Goal: Task Accomplishment & Management: Manage account settings

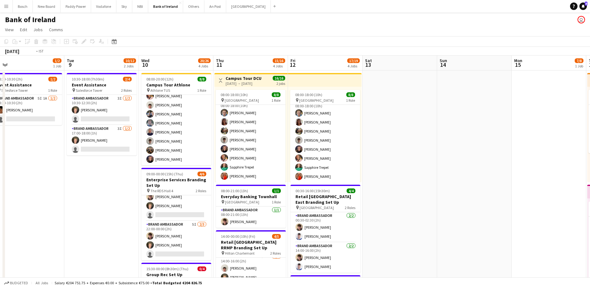
scroll to position [0, 129]
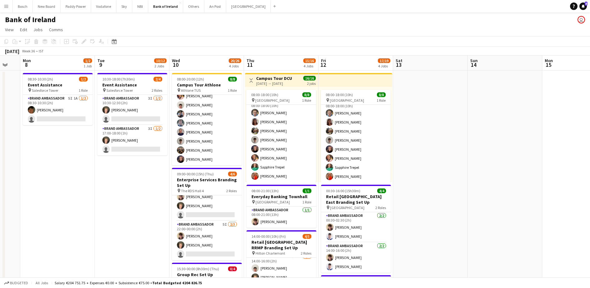
drag, startPoint x: 395, startPoint y: 154, endPoint x: 431, endPoint y: 151, distance: 35.4
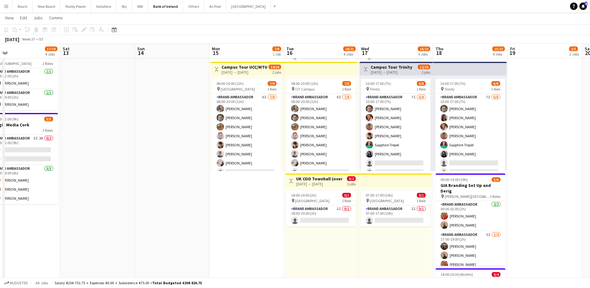
scroll to position [0, 186]
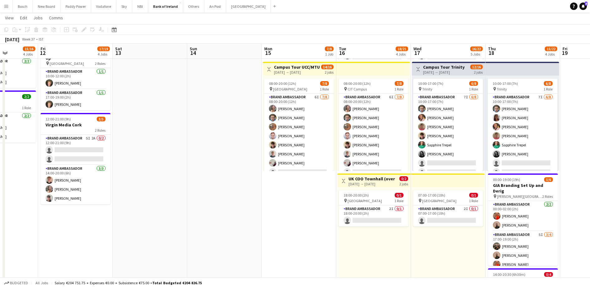
drag, startPoint x: 440, startPoint y: 149, endPoint x: 85, endPoint y: 161, distance: 355.4
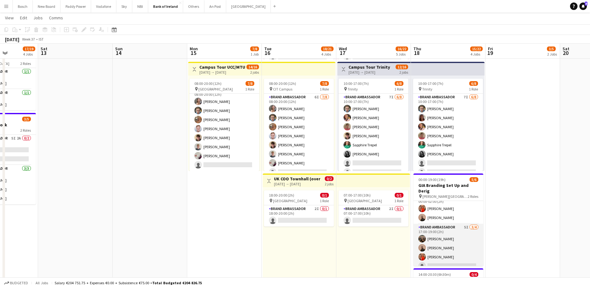
scroll to position [8, 0]
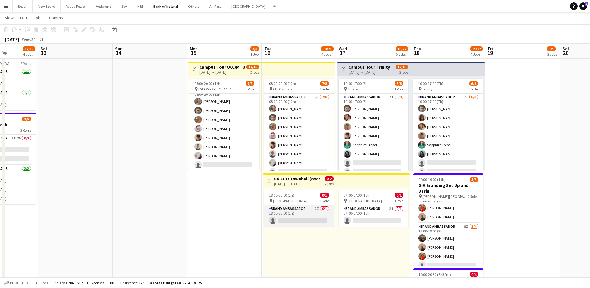
click at [302, 217] on app-card-role "Brand Ambassador 2I 0/1 18:00-20:00 (2h) single-neutral-actions" at bounding box center [299, 215] width 70 height 21
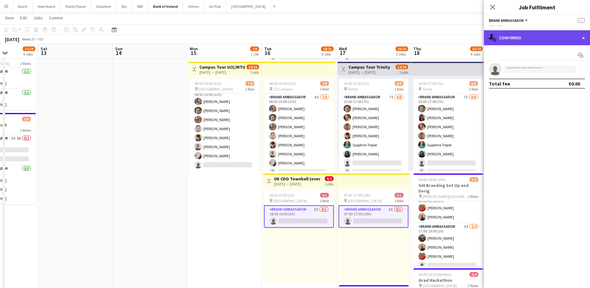
click at [514, 43] on div "single-neutral-actions-check-2 Confirmed" at bounding box center [537, 37] width 106 height 15
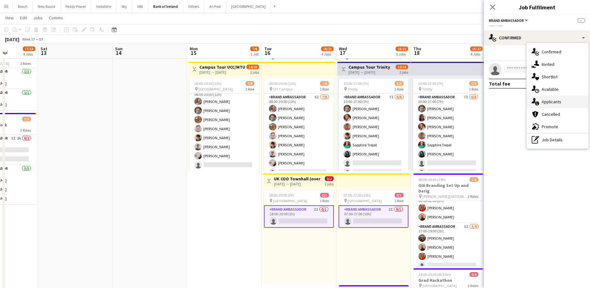
click at [561, 97] on div "single-neutral-actions-information Applicants" at bounding box center [558, 102] width 62 height 12
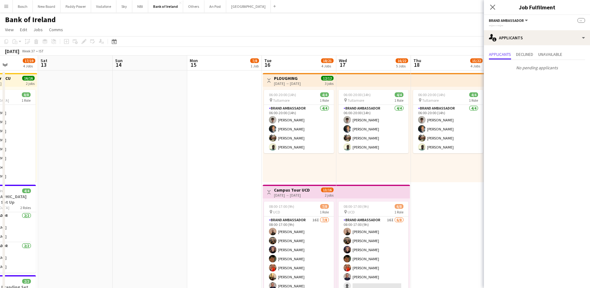
scroll to position [78, 0]
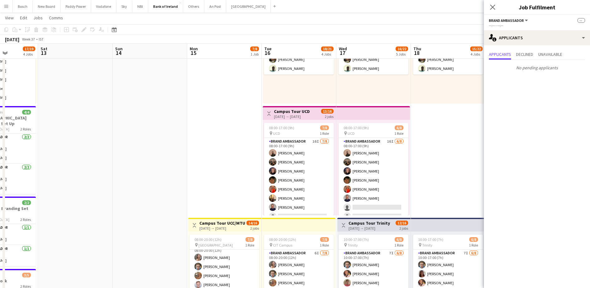
click at [357, 174] on app-card-role "Brand Ambassador 16I [DATE] 08:00-17:00 (9h) [PERSON_NAME] [PERSON_NAME] [PERSO…" at bounding box center [374, 180] width 70 height 85
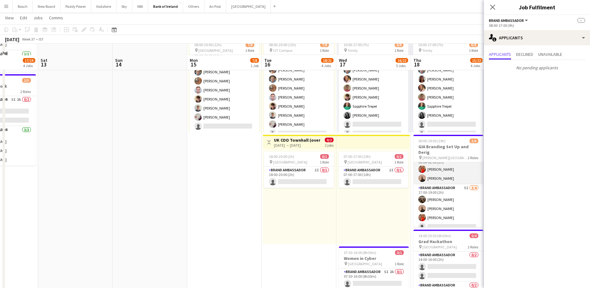
scroll to position [312, 0]
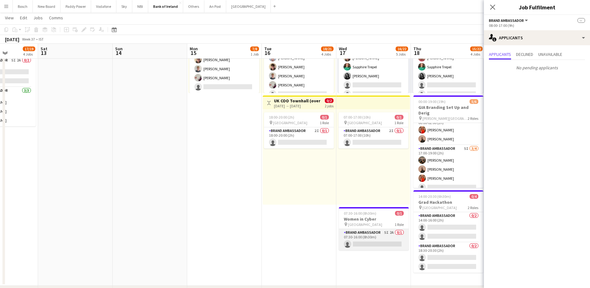
click at [396, 239] on app-card-role "Brand Ambassador 5I 2A 0/1 07:30-16:00 (8h30m) single-neutral-actions" at bounding box center [374, 239] width 70 height 21
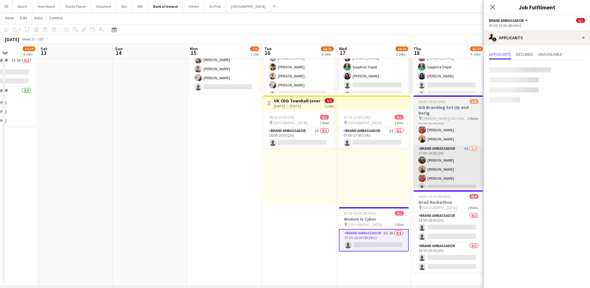
scroll to position [7, 0]
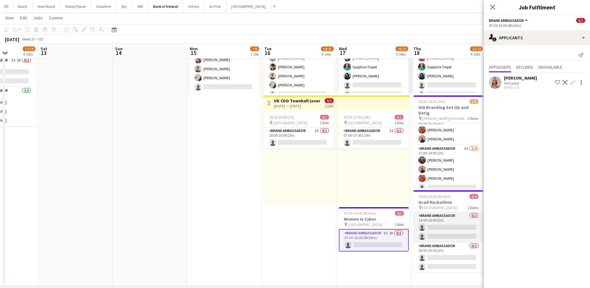
click at [438, 217] on app-card-role "Brand Ambassador 0/2 14:00-16:00 (2h) single-neutral-actions single-neutral-act…" at bounding box center [449, 227] width 70 height 30
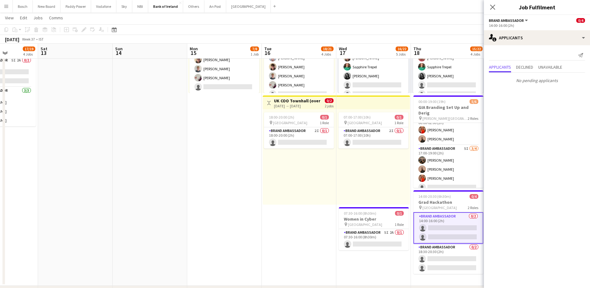
click at [444, 275] on app-date-cell "06:00-20:00 (14h) 4/4 pin Tullamore 1 Role Brand Ambassador [DATE] 06:00-20:00 …" at bounding box center [448, 22] width 75 height 528
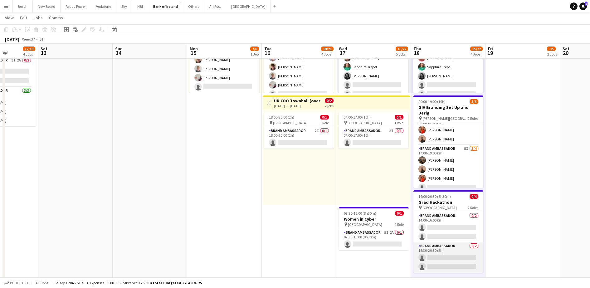
click at [444, 261] on app-card-role "Brand Ambassador 0/2 18:30-20:30 (2h) single-neutral-actions single-neutral-act…" at bounding box center [449, 258] width 70 height 30
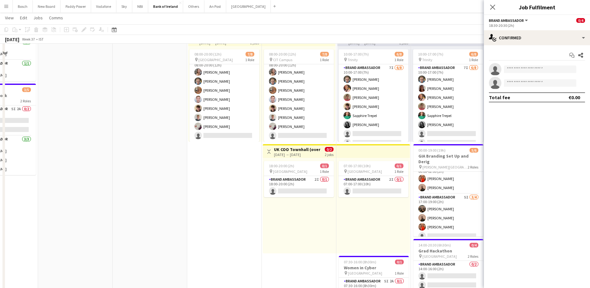
scroll to position [273, 0]
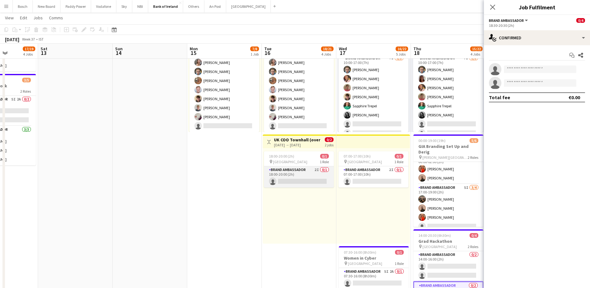
click at [303, 177] on app-card-role "Brand Ambassador 2I 0/1 18:00-20:00 (2h) single-neutral-actions" at bounding box center [299, 176] width 70 height 21
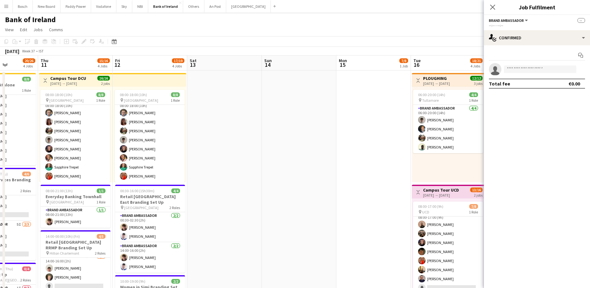
scroll to position [0, 148]
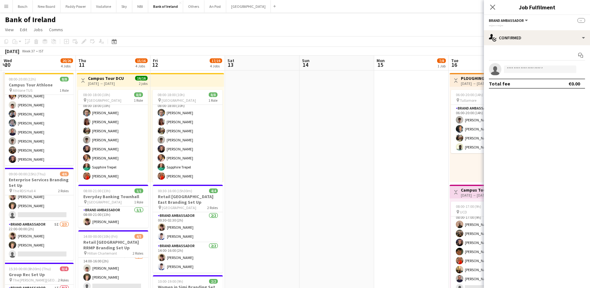
drag, startPoint x: 199, startPoint y: 183, endPoint x: 386, endPoint y: 186, distance: 187.0
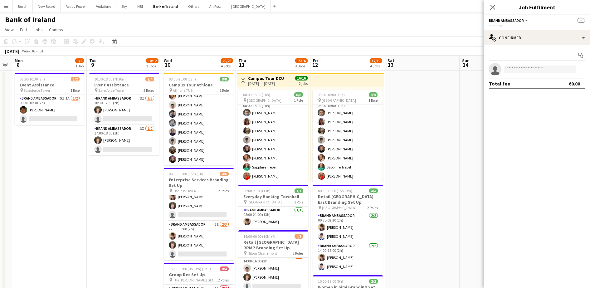
scroll to position [0, 138]
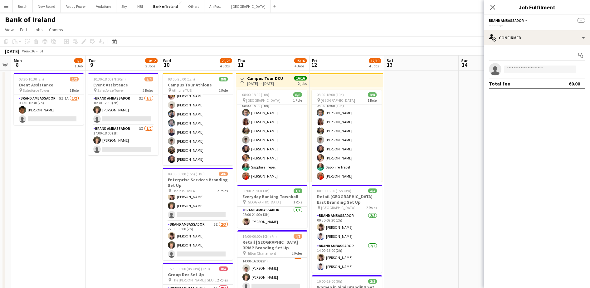
drag, startPoint x: 234, startPoint y: 197, endPoint x: 393, endPoint y: 199, distance: 159.2
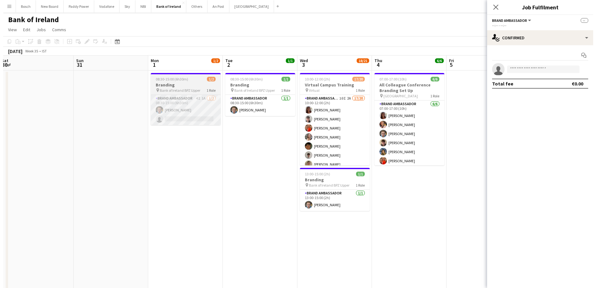
scroll to position [0, 228]
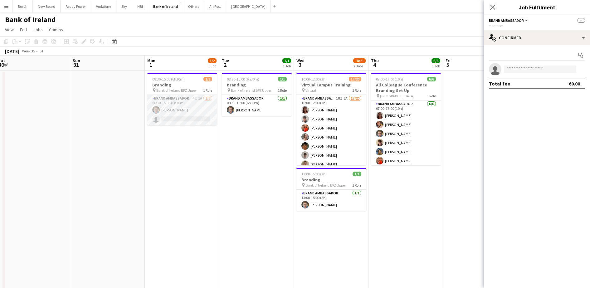
click at [197, 115] on app-card-role "Brand Ambassador 4I 1A [DATE] 08:30-15:00 (6h30m) [PERSON_NAME] single-neutral-…" at bounding box center [182, 110] width 70 height 30
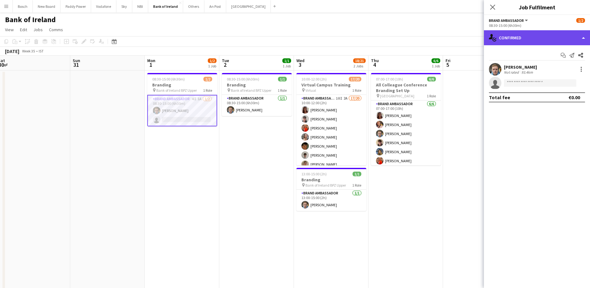
click at [532, 37] on div "single-neutral-actions-check-2 Confirmed" at bounding box center [537, 37] width 106 height 15
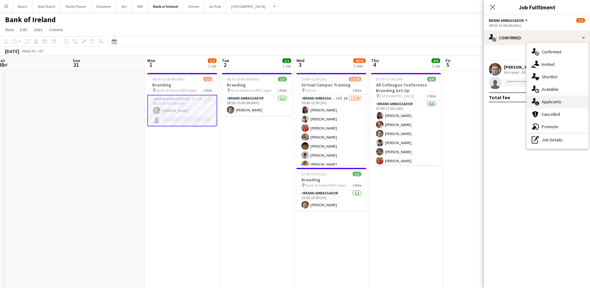
click at [560, 100] on div "single-neutral-actions-information Applicants" at bounding box center [558, 102] width 62 height 12
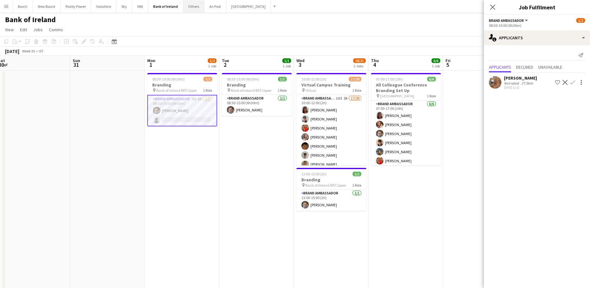
click at [186, 4] on button "Others Close" at bounding box center [193, 6] width 21 height 12
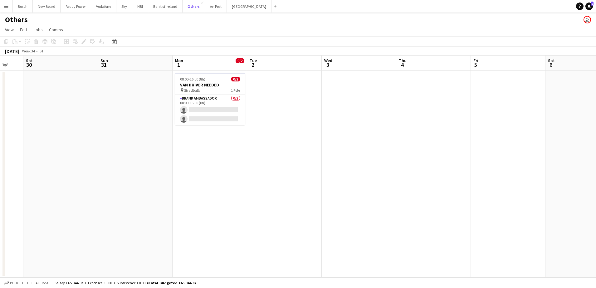
scroll to position [0, 206]
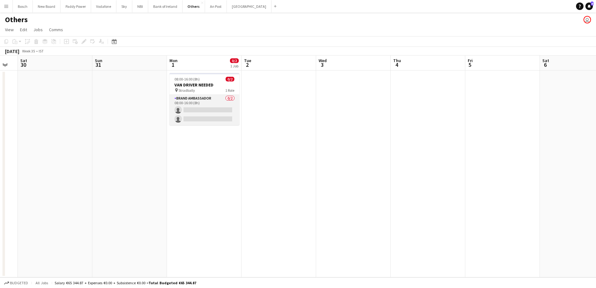
click at [218, 113] on app-card-role "Brand Ambassador 0/2 08:00-16:00 (8h) single-neutral-actions single-neutral-act…" at bounding box center [204, 110] width 70 height 30
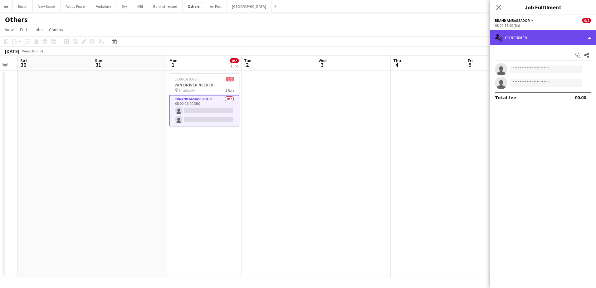
click at [551, 34] on div "single-neutral-actions-check-2 Confirmed" at bounding box center [543, 37] width 106 height 15
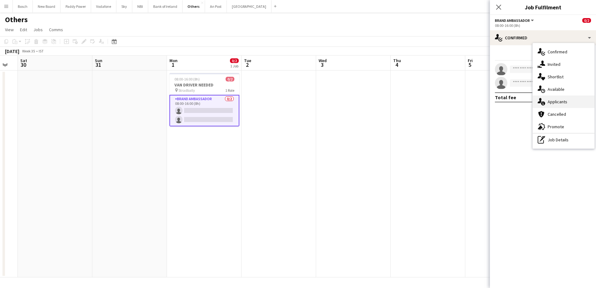
click at [567, 96] on div "single-neutral-actions-information Applicants" at bounding box center [564, 102] width 62 height 12
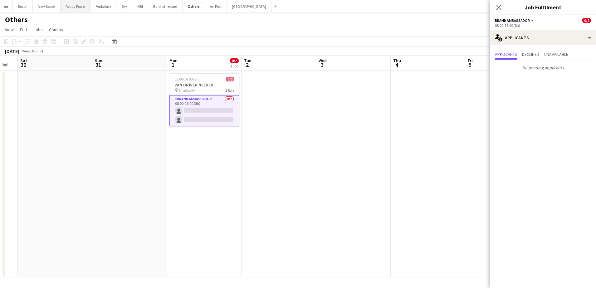
click at [86, 9] on button "Paddy Power Close" at bounding box center [76, 6] width 31 height 12
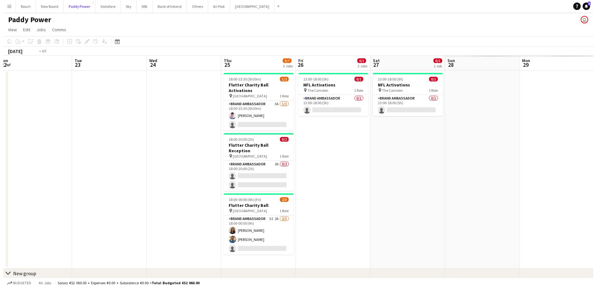
scroll to position [0, 248]
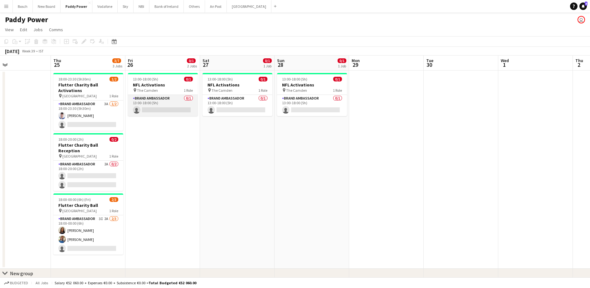
click at [159, 113] on app-card-role "Brand Ambassador 0/1 13:00-18:00 (5h) single-neutral-actions" at bounding box center [163, 105] width 70 height 21
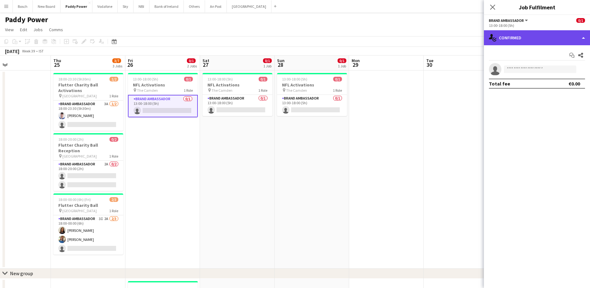
click at [567, 36] on div "single-neutral-actions-check-2 Confirmed" at bounding box center [537, 37] width 106 height 15
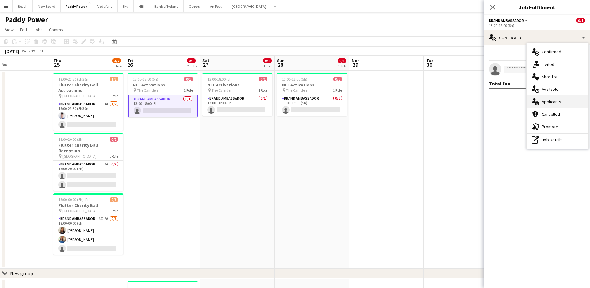
click at [570, 103] on div "single-neutral-actions-information Applicants" at bounding box center [558, 102] width 62 height 12
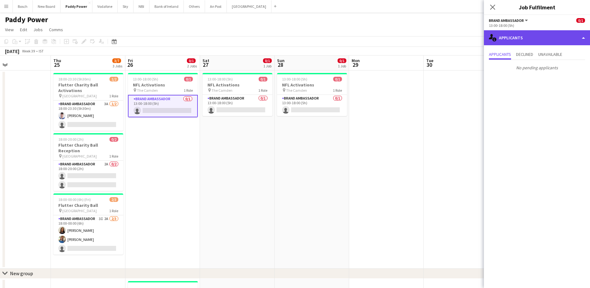
click at [517, 34] on div "single-neutral-actions-information Applicants" at bounding box center [537, 37] width 106 height 15
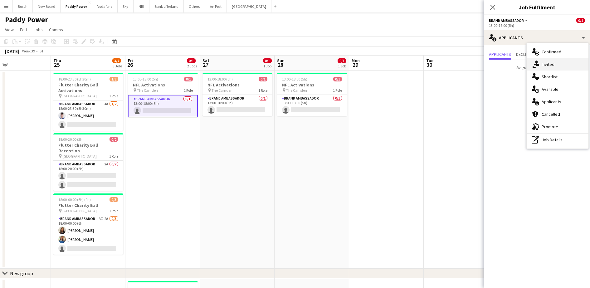
click at [556, 66] on div "single-neutral-actions-share-1 Invited" at bounding box center [558, 64] width 62 height 12
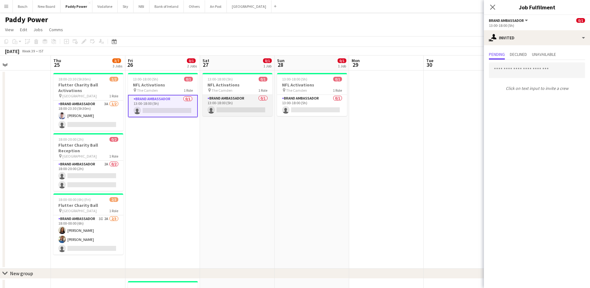
click at [242, 106] on app-card-role "Brand Ambassador 0/1 13:00-18:00 (5h) single-neutral-actions" at bounding box center [238, 105] width 70 height 21
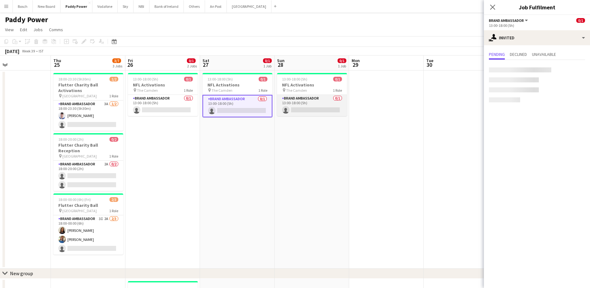
click at [310, 97] on app-card-role "Brand Ambassador 0/1 13:00-18:00 (5h) single-neutral-actions" at bounding box center [312, 105] width 70 height 21
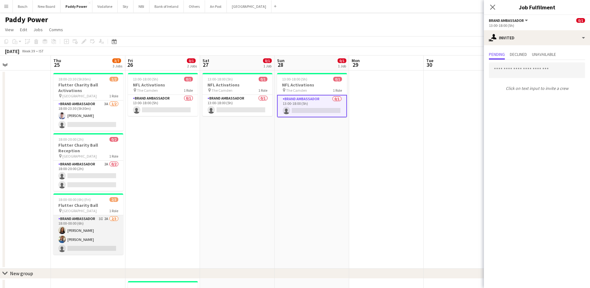
click at [95, 215] on app-card-role "Brand Ambassador 3I 2A [DATE] 18:00-00:00 (6h) [PERSON_NAME] [PERSON_NAME] sing…" at bounding box center [88, 234] width 70 height 39
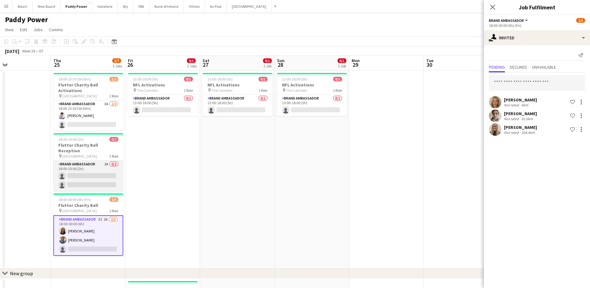
click at [95, 170] on app-card-role "Brand Ambassador 2A 0/2 18:00-20:00 (2h) single-neutral-actions single-neutral-…" at bounding box center [88, 176] width 70 height 30
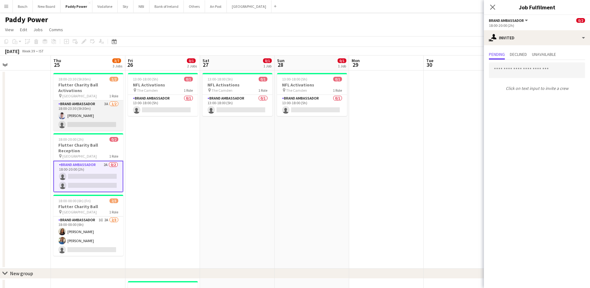
click at [91, 118] on app-card-role "Brand Ambassador 3A [DATE] 18:00-23:30 (5h30m) [PERSON_NAME] single-neutral-act…" at bounding box center [88, 116] width 70 height 30
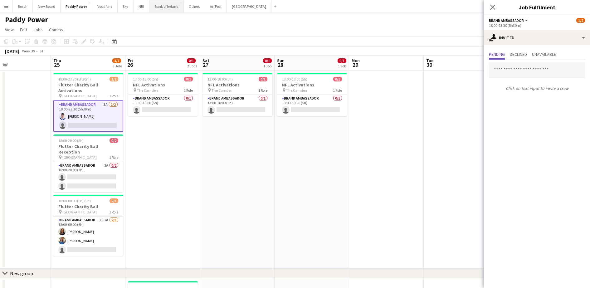
click at [165, 6] on button "Bank of Ireland Close" at bounding box center [167, 6] width 34 height 12
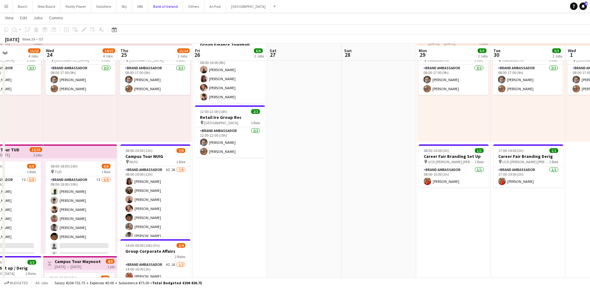
scroll to position [39, 0]
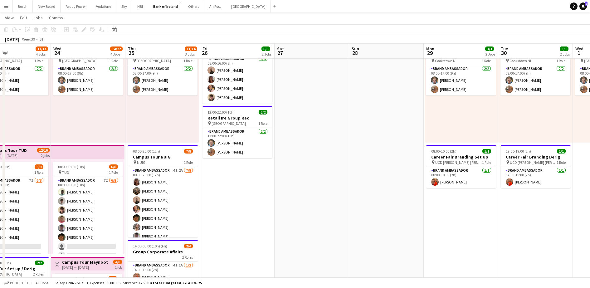
drag, startPoint x: 299, startPoint y: 218, endPoint x: 307, endPoint y: 219, distance: 8.2
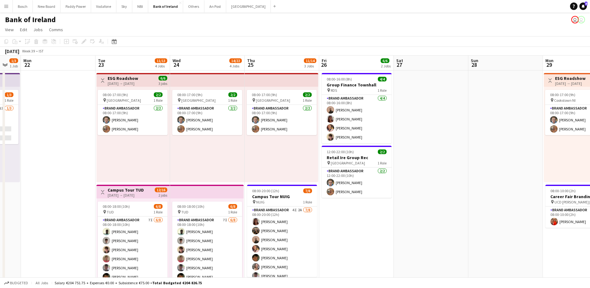
scroll to position [0, 168]
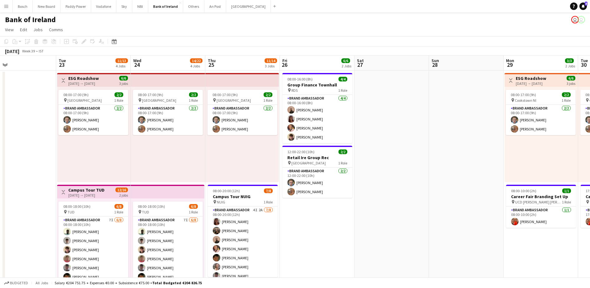
drag, startPoint x: 313, startPoint y: 210, endPoint x: 386, endPoint y: 211, distance: 73.0
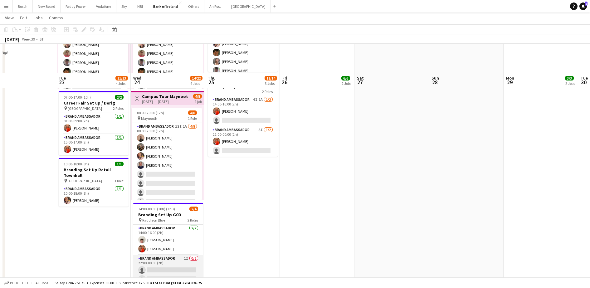
scroll to position [234, 0]
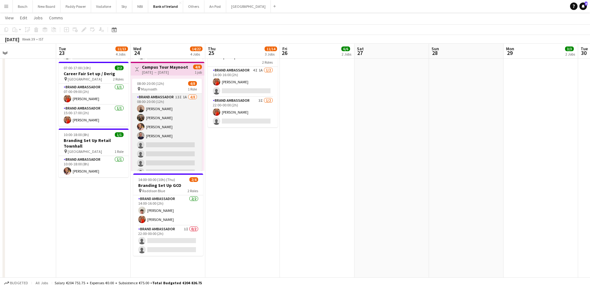
click at [185, 109] on app-card-role "Brand Ambassador 13I 1A [DATE] 08:00-20:00 (12h) [PERSON_NAME] [PERSON_NAME] [P…" at bounding box center [167, 136] width 70 height 85
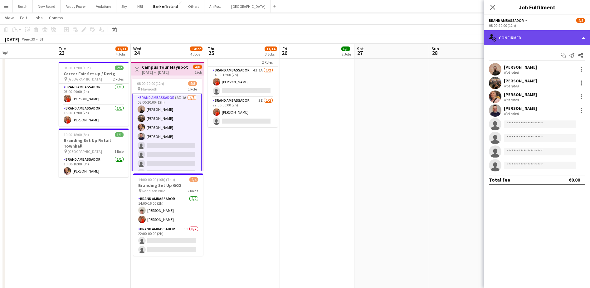
click at [544, 44] on div "single-neutral-actions-check-2 Confirmed" at bounding box center [537, 37] width 106 height 15
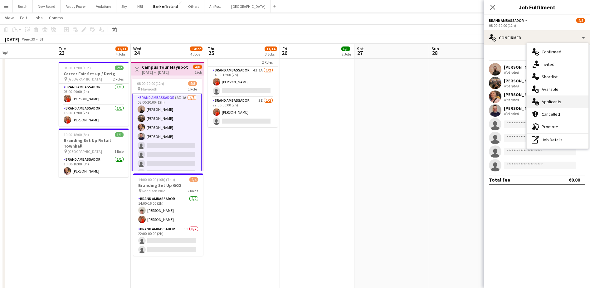
click at [568, 105] on div "single-neutral-actions-information Applicants" at bounding box center [558, 102] width 62 height 12
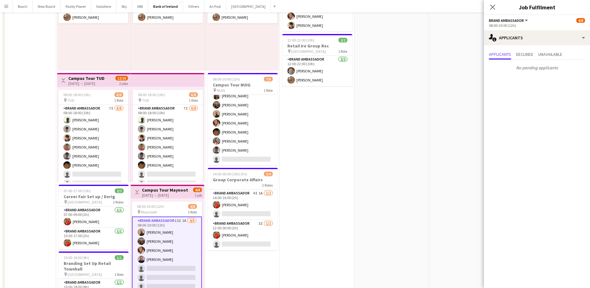
scroll to position [0, 0]
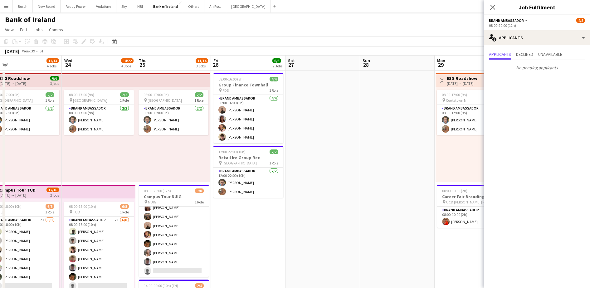
drag, startPoint x: 384, startPoint y: 213, endPoint x: 306, endPoint y: 218, distance: 78.1
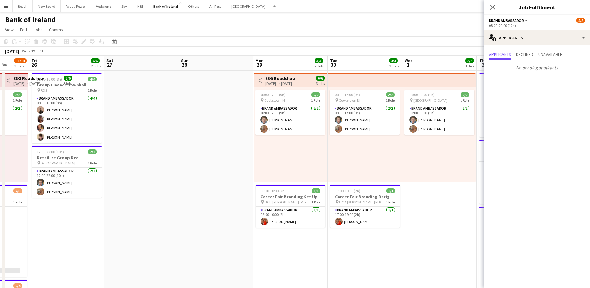
scroll to position [0, 254]
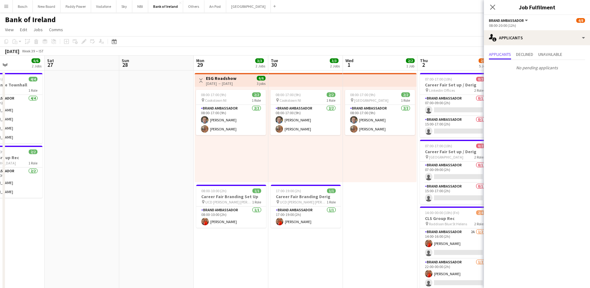
drag, startPoint x: 324, startPoint y: 204, endPoint x: 92, endPoint y: 192, distance: 232.2
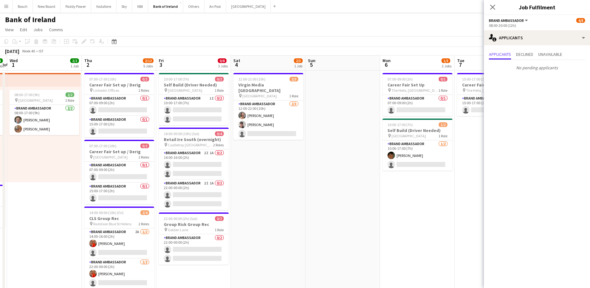
scroll to position [0, 220]
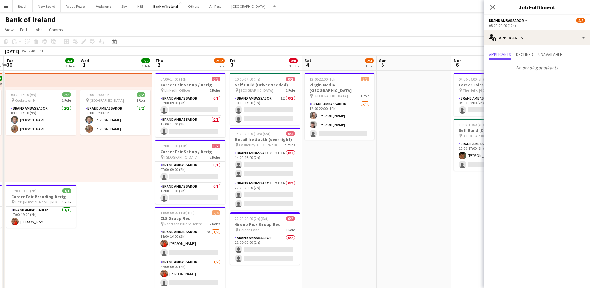
drag, startPoint x: 376, startPoint y: 175, endPoint x: 111, endPoint y: 167, distance: 264.8
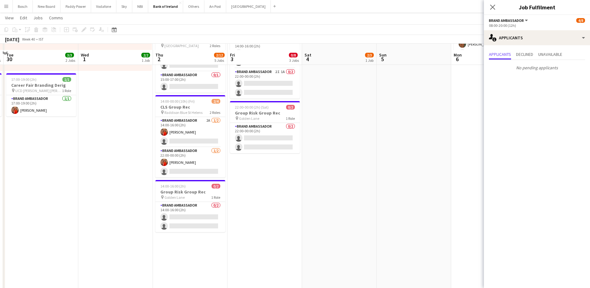
scroll to position [117, 0]
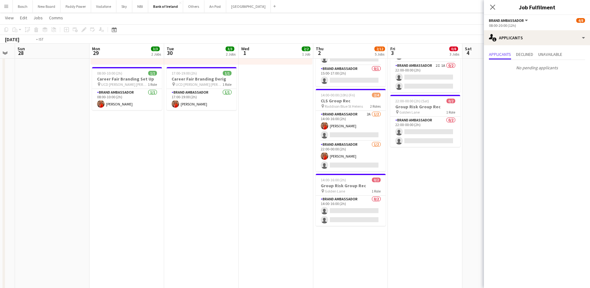
drag, startPoint x: 85, startPoint y: 214, endPoint x: 385, endPoint y: 184, distance: 301.1
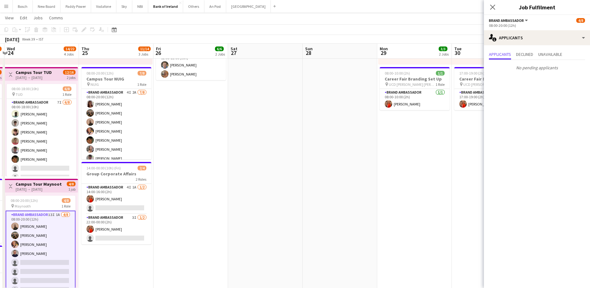
scroll to position [0, 182]
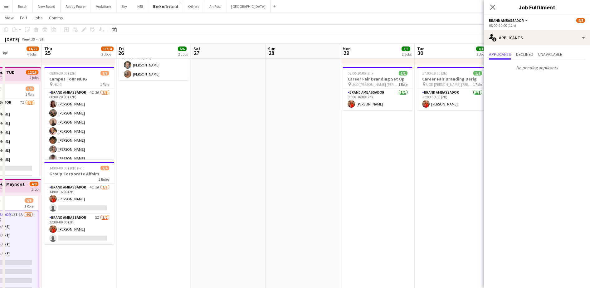
drag, startPoint x: 408, startPoint y: 182, endPoint x: 421, endPoint y: 181, distance: 12.9
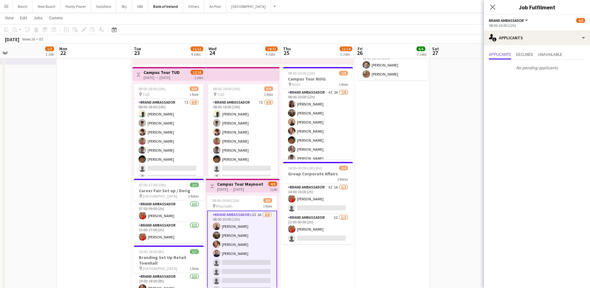
drag, startPoint x: 369, startPoint y: 197, endPoint x: 419, endPoint y: 194, distance: 49.7
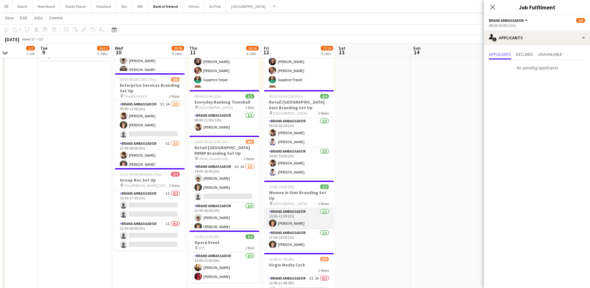
scroll to position [93, 0]
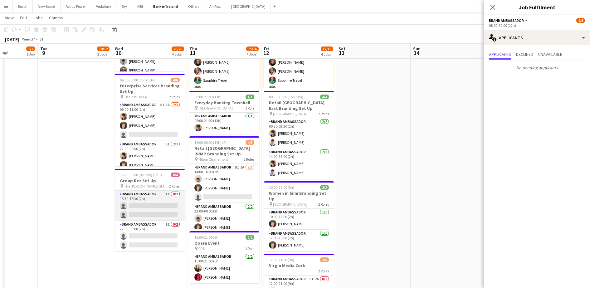
click at [125, 205] on app-card-role "Brand Ambassador 1I 0/2 15:30-17:30 (2h) single-neutral-actions single-neutral-…" at bounding box center [150, 206] width 70 height 30
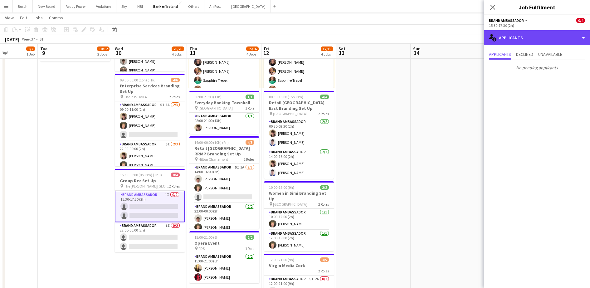
drag, startPoint x: 548, startPoint y: 31, endPoint x: 547, endPoint y: 60, distance: 28.7
click at [547, 31] on div "single-neutral-actions-information Applicants" at bounding box center [537, 37] width 106 height 15
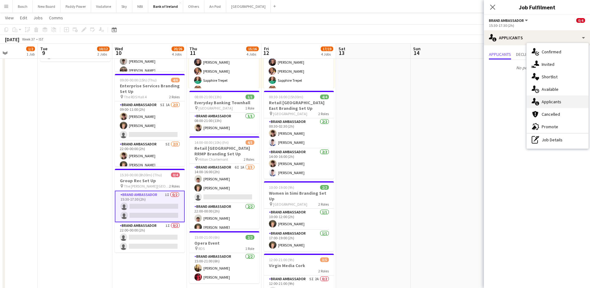
click at [566, 101] on div "single-neutral-actions-information Applicants" at bounding box center [558, 102] width 62 height 12
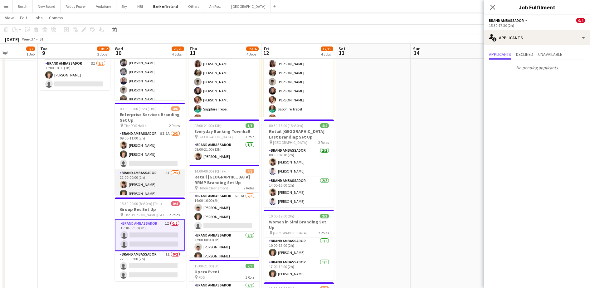
scroll to position [54, 0]
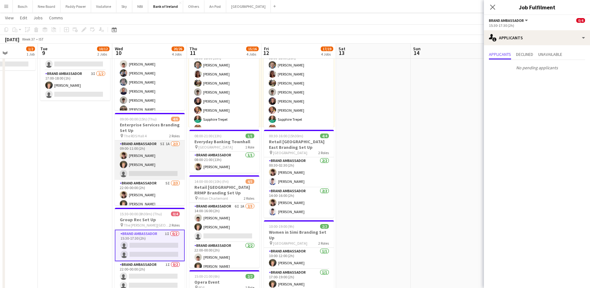
click at [157, 158] on app-card-role "Brand Ambassador 5I 1A [DATE] 09:00-11:00 (2h) [PERSON_NAME] [PERSON_NAME] sing…" at bounding box center [150, 159] width 70 height 39
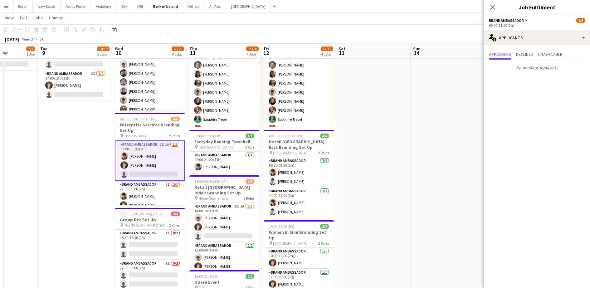
scroll to position [0, 186]
click at [157, 199] on app-card-role "Brand Ambassador 5I [DATE] 22:00-00:00 (2h) [PERSON_NAME] [PERSON_NAME] single-…" at bounding box center [150, 200] width 70 height 39
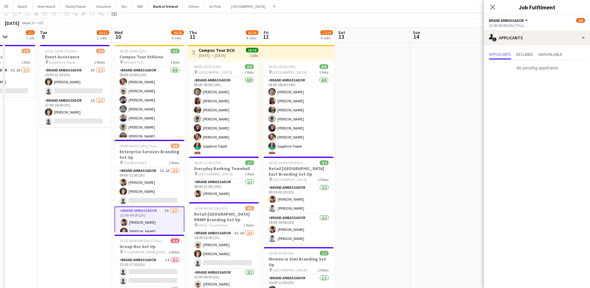
scroll to position [0, 0]
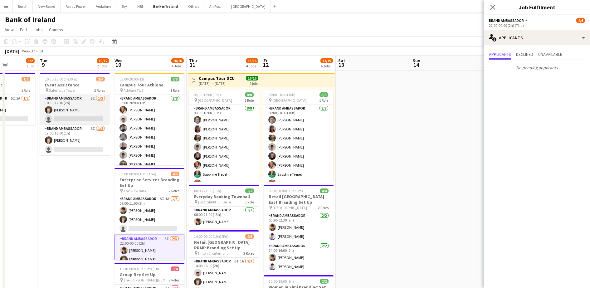
click at [86, 105] on app-card-role "Brand Ambassador 3I [DATE] 10:30-12:30 (2h) [PERSON_NAME] single-neutral-actions" at bounding box center [75, 110] width 70 height 30
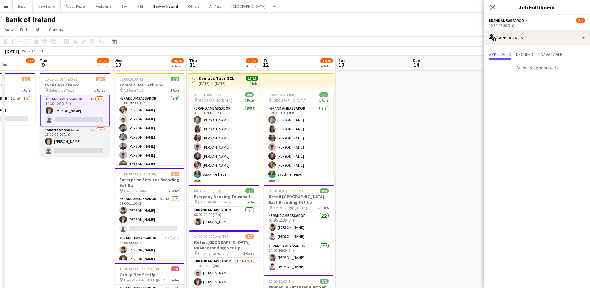
click at [74, 150] on app-card-role "Brand Ambassador 3I [DATE] 17:00-18:00 (1h) [PERSON_NAME] single-neutral-actions" at bounding box center [75, 141] width 70 height 30
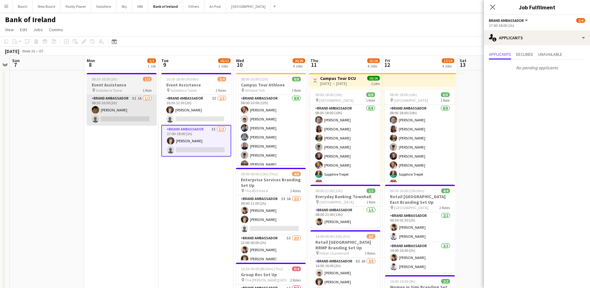
scroll to position [0, 138]
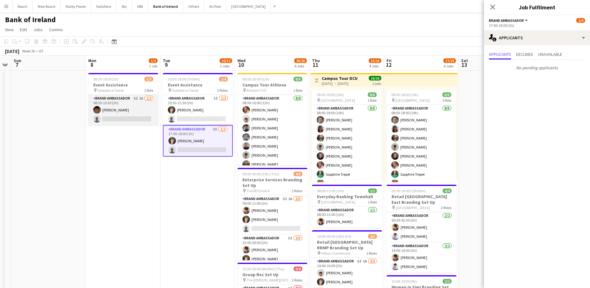
click at [115, 117] on app-card-role "Brand Ambassador 5I 1A [DATE] 08:30-10:30 (2h) [PERSON_NAME] single-neutral-act…" at bounding box center [123, 110] width 70 height 30
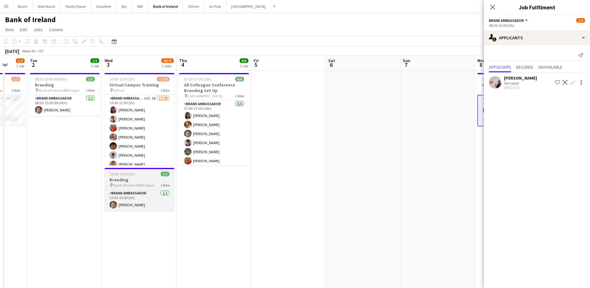
scroll to position [0, 196]
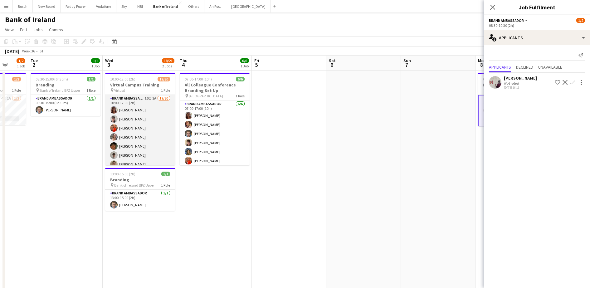
click at [135, 150] on app-card-role "Brand Ambassador 10I 2A 17/20 10:00-12:00 (2h) [PERSON_NAME] [PERSON_NAME] [PER…" at bounding box center [140, 191] width 70 height 193
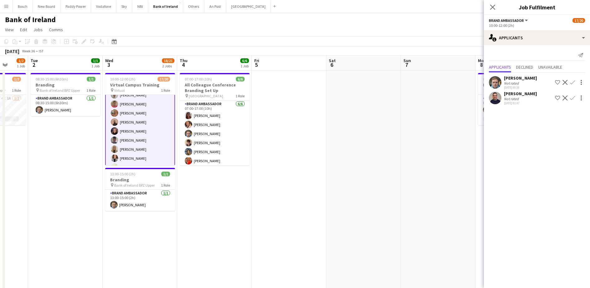
scroll to position [78, 0]
click at [573, 96] on app-icon "Confirm" at bounding box center [572, 98] width 5 height 5
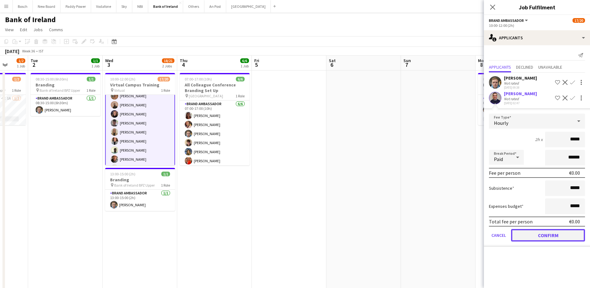
drag, startPoint x: 561, startPoint y: 233, endPoint x: 560, endPoint y: 201, distance: 32.8
click at [561, 233] on button "Confirm" at bounding box center [548, 235] width 74 height 12
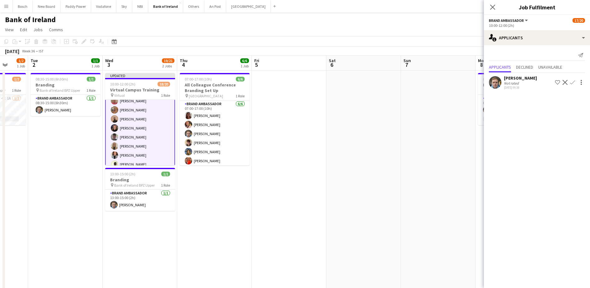
click at [571, 83] on app-icon "Confirm" at bounding box center [572, 82] width 5 height 5
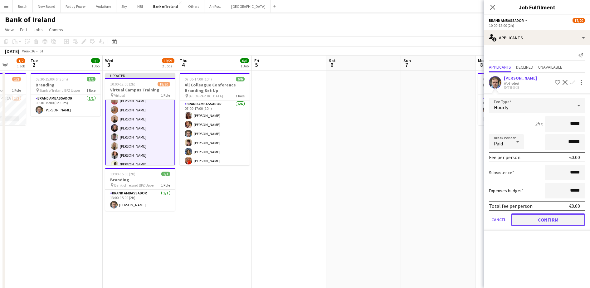
click at [555, 222] on button "Confirm" at bounding box center [548, 219] width 74 height 12
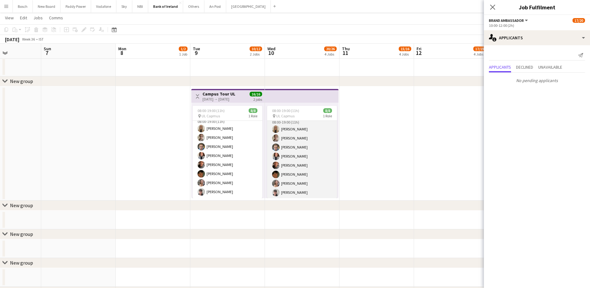
scroll to position [7, 0]
click at [303, 165] on app-card-role "Brand Ambassador [DATE] 08:00-19:00 (11h) [PERSON_NAME] [PERSON_NAME] [PERSON_N…" at bounding box center [302, 156] width 70 height 85
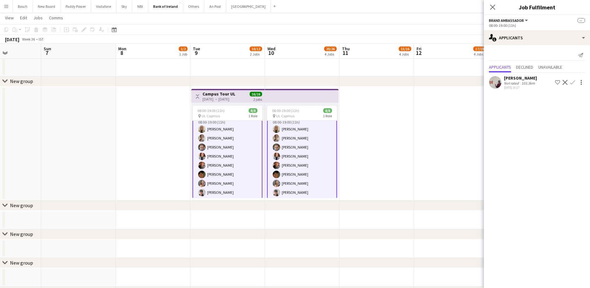
scroll to position [8, 0]
click at [225, 152] on app-card-role "Brand Ambassador [DATE] 08:00-19:00 (11h) [PERSON_NAME] [PERSON_NAME] [PERSON_N…" at bounding box center [228, 156] width 70 height 86
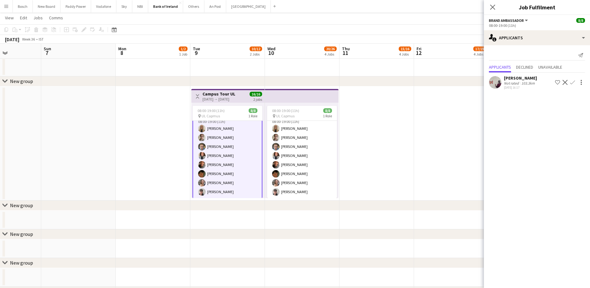
click at [209, 142] on app-card-role "Brand Ambassador [DATE] 08:00-19:00 (11h) [PERSON_NAME] [PERSON_NAME] [PERSON_N…" at bounding box center [228, 156] width 70 height 86
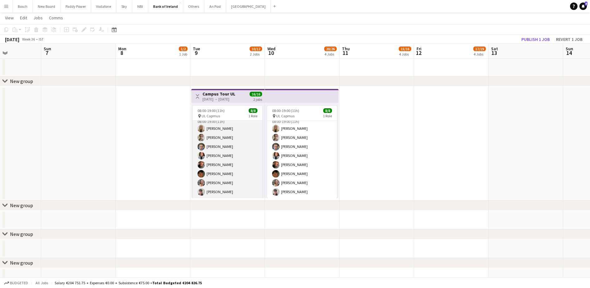
click at [209, 142] on app-card-role "Brand Ambassador [DATE] 08:00-19:00 (11h) [PERSON_NAME] [PERSON_NAME] [PERSON_N…" at bounding box center [228, 156] width 70 height 85
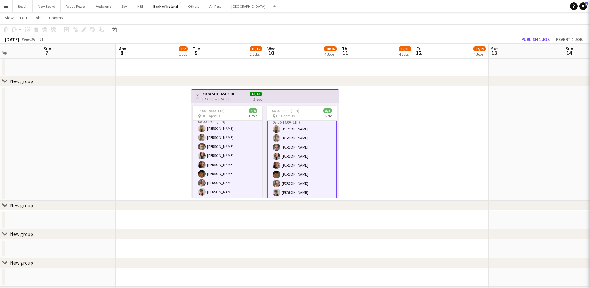
scroll to position [8, 0]
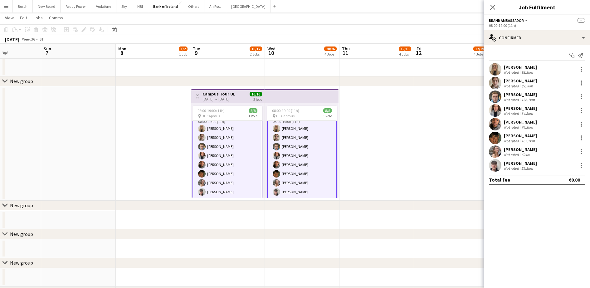
click at [528, 124] on div "[PERSON_NAME]" at bounding box center [520, 122] width 33 height 6
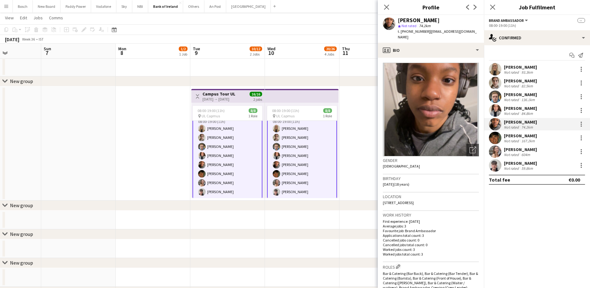
drag, startPoint x: 469, startPoint y: 32, endPoint x: 426, endPoint y: 31, distance: 42.8
click at [426, 31] on div "[PERSON_NAME] star Not rated 74.2km t. [PHONE_NUMBER] | [EMAIL_ADDRESS][DOMAIN_…" at bounding box center [431, 29] width 106 height 28
copy span "[EMAIL_ADDRESS][DOMAIN_NAME]"
click at [438, 32] on span "| [EMAIL_ADDRESS][DOMAIN_NAME]" at bounding box center [437, 34] width 79 height 10
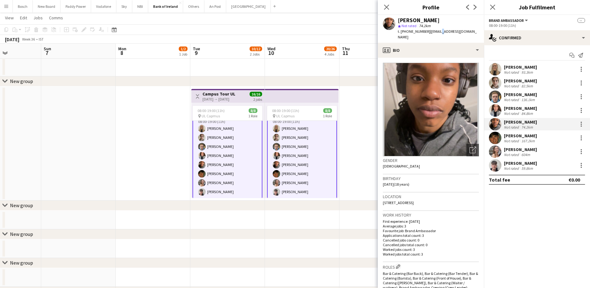
click at [438, 32] on span "| [EMAIL_ADDRESS][DOMAIN_NAME]" at bounding box center [437, 34] width 79 height 10
drag, startPoint x: 438, startPoint y: 32, endPoint x: 441, endPoint y: 34, distance: 4.5
click at [441, 34] on div "t. [PHONE_NUMBER] | [EMAIL_ADDRESS][DOMAIN_NAME]" at bounding box center [438, 34] width 81 height 11
drag, startPoint x: 472, startPoint y: 34, endPoint x: 427, endPoint y: 30, distance: 45.2
click at [427, 30] on div "[PERSON_NAME] star Not rated 74.2km t. [PHONE_NUMBER] | [EMAIL_ADDRESS][DOMAIN_…" at bounding box center [431, 29] width 106 height 28
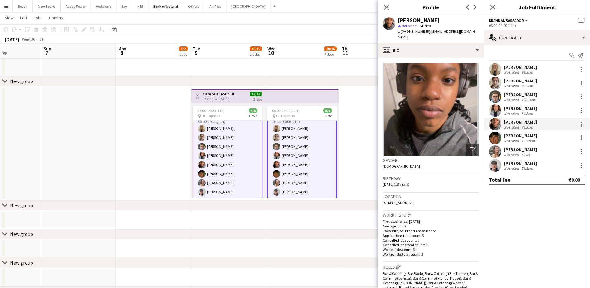
copy span "[EMAIL_ADDRESS][DOMAIN_NAME]"
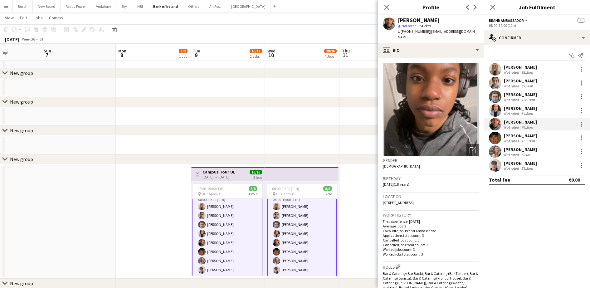
scroll to position [546, 0]
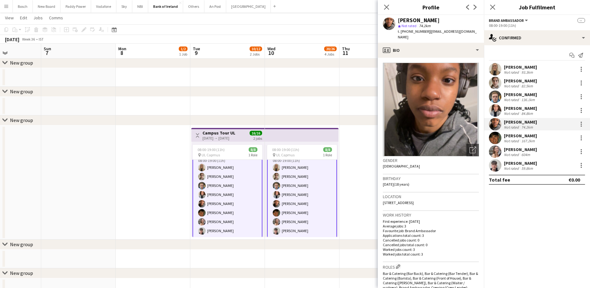
click at [530, 69] on div "[PERSON_NAME]" at bounding box center [520, 67] width 33 height 6
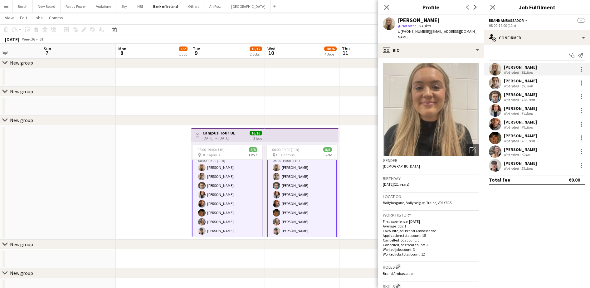
click at [530, 82] on div "[PERSON_NAME]" at bounding box center [520, 81] width 33 height 6
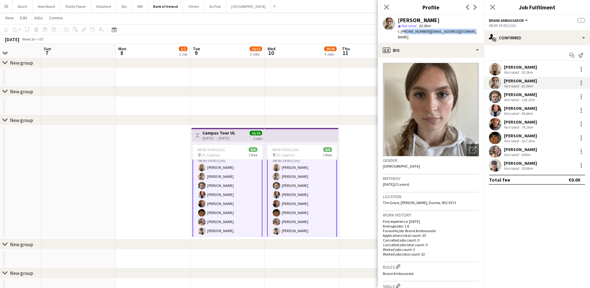
drag, startPoint x: 476, startPoint y: 32, endPoint x: 402, endPoint y: 31, distance: 73.4
click at [402, 31] on app-profile-header "[PERSON_NAME] star Not rated 82.5km t. [PHONE_NUMBER] | [EMAIL_ADDRESS][DOMAIN_…" at bounding box center [431, 29] width 106 height 28
copy div "3530871132881 | [EMAIL_ADDRESS][DOMAIN_NAME]"
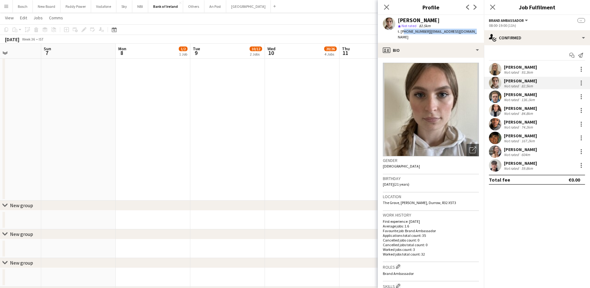
scroll to position [351, 0]
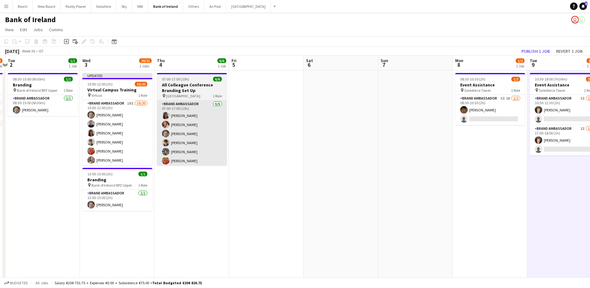
scroll to position [0, 144]
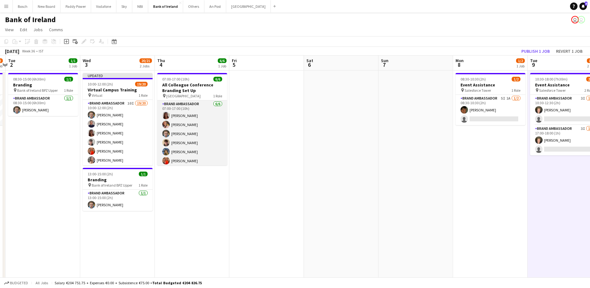
click at [210, 154] on app-card-role "Brand Ambassador [DATE] 07:00-17:00 (10h) [PERSON_NAME] [PERSON_NAME] [PERSON_N…" at bounding box center [192, 134] width 70 height 66
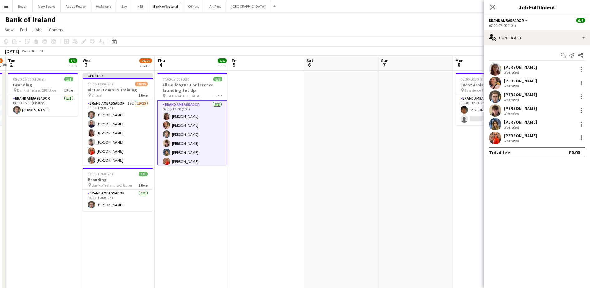
click at [534, 27] on div "07:00-17:00 (10h)" at bounding box center [537, 25] width 96 height 5
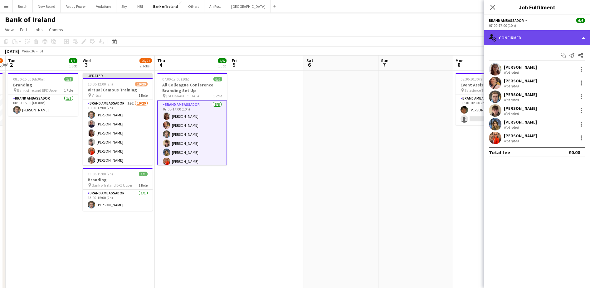
click at [532, 40] on div "single-neutral-actions-check-2 Confirmed" at bounding box center [537, 37] width 106 height 15
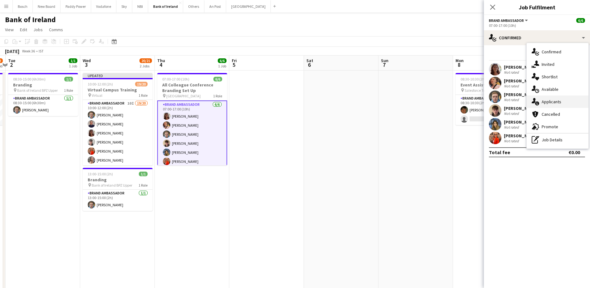
click at [549, 101] on div "single-neutral-actions-information Applicants" at bounding box center [558, 102] width 62 height 12
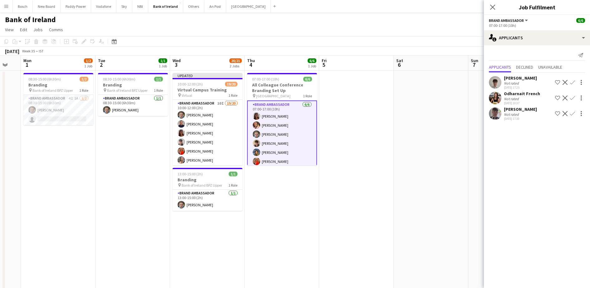
scroll to position [0, 128]
click at [219, 36] on app-toolbar "Copy Paste Paste Ctrl+V Paste with crew Ctrl+Shift+V Paste linked Job [GEOGRAPH…" at bounding box center [295, 41] width 590 height 11
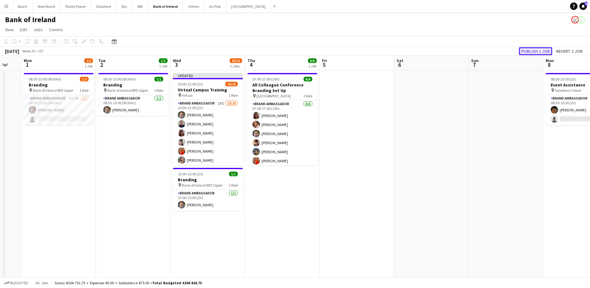
click at [545, 49] on button "Publish 1 job" at bounding box center [535, 51] width 33 height 8
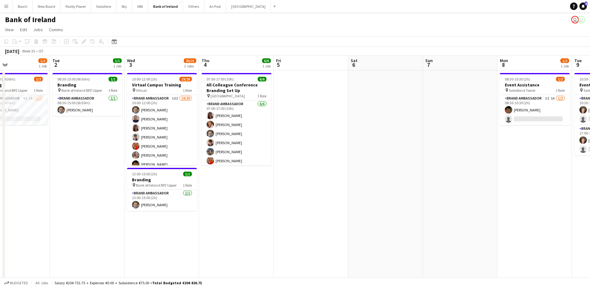
scroll to position [0, 249]
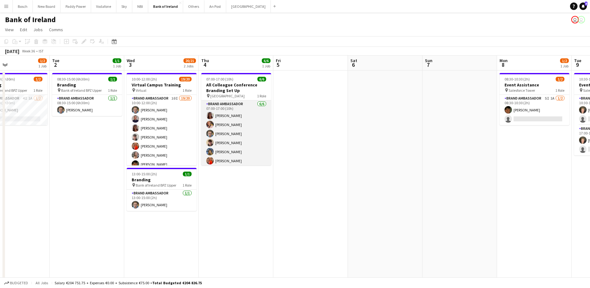
click at [236, 147] on app-card-role "Brand Ambassador [DATE] 07:00-17:00 (10h) [PERSON_NAME] [PERSON_NAME] [PERSON_N…" at bounding box center [236, 134] width 70 height 66
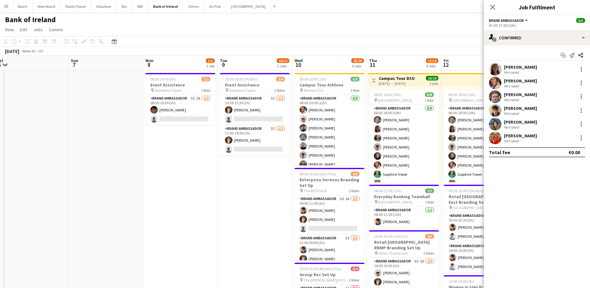
scroll to position [0, 230]
click at [182, 112] on app-card-role "Brand Ambassador 5I 1A [DATE] 08:30-10:30 (2h) [PERSON_NAME] single-neutral-act…" at bounding box center [180, 110] width 70 height 30
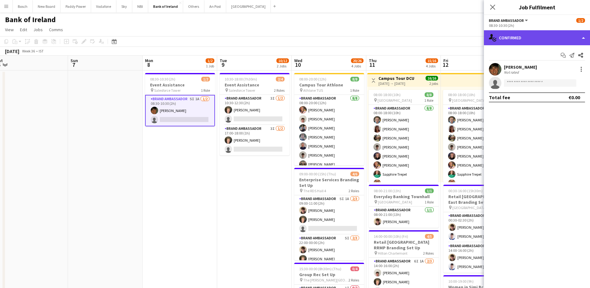
click at [555, 41] on div "single-neutral-actions-check-2 Confirmed" at bounding box center [537, 37] width 106 height 15
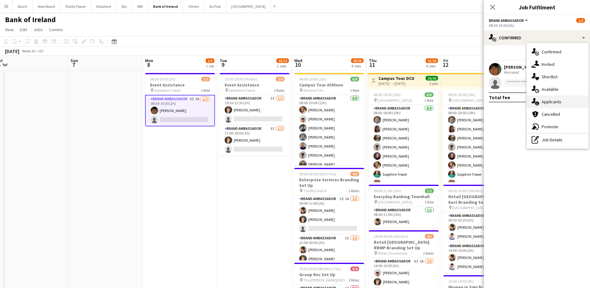
click at [561, 102] on div "single-neutral-actions-information Applicants" at bounding box center [558, 102] width 62 height 12
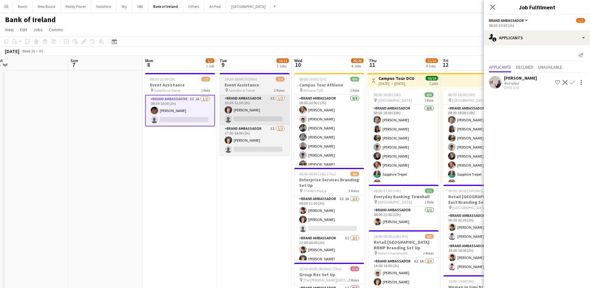
click at [244, 107] on app-card-role "Brand Ambassador 3I [DATE] 10:30-12:30 (2h) [PERSON_NAME] single-neutral-actions" at bounding box center [255, 110] width 70 height 30
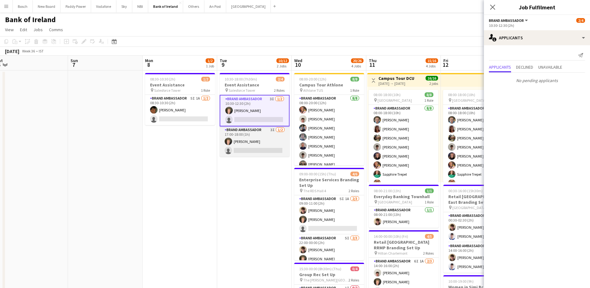
click at [242, 136] on app-card-role "Brand Ambassador 3I [DATE] 17:00-18:00 (1h) [PERSON_NAME] single-neutral-actions" at bounding box center [255, 141] width 70 height 30
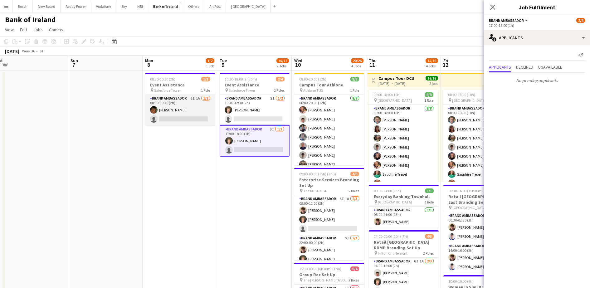
click at [187, 110] on app-card-role "Brand Ambassador 5I 1A [DATE] 08:30-10:30 (2h) [PERSON_NAME] single-neutral-act…" at bounding box center [180, 110] width 70 height 30
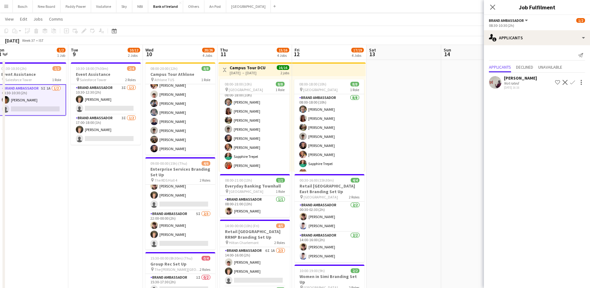
scroll to position [0, 0]
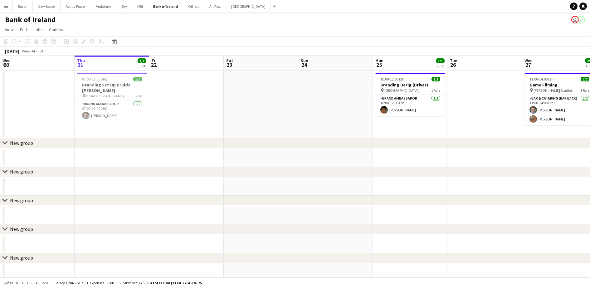
scroll to position [0, 166]
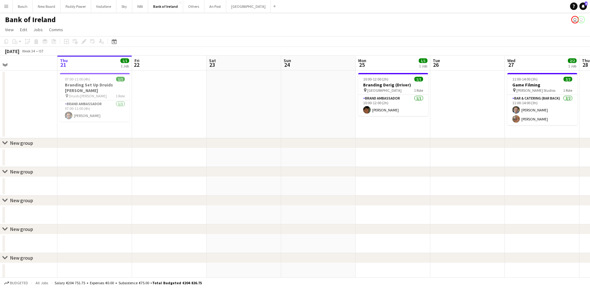
drag, startPoint x: 516, startPoint y: 138, endPoint x: 287, endPoint y: 145, distance: 228.6
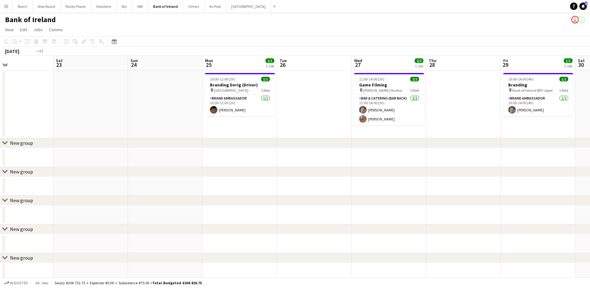
drag, startPoint x: 429, startPoint y: 111, endPoint x: 87, endPoint y: 113, distance: 342.1
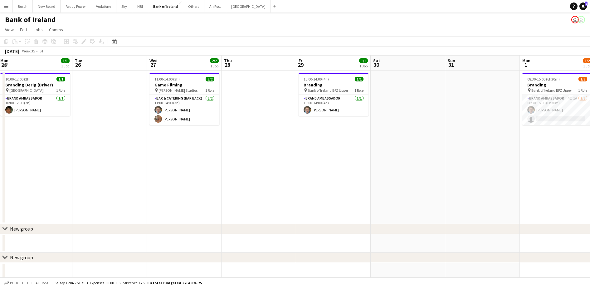
scroll to position [0, 165]
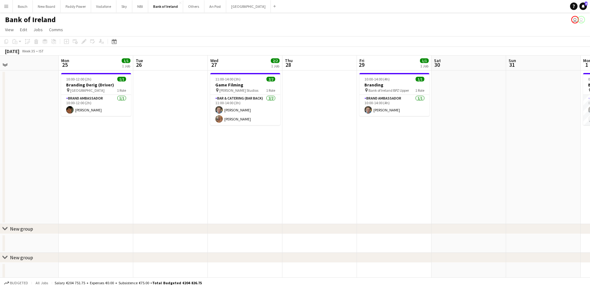
drag, startPoint x: 438, startPoint y: 116, endPoint x: 55, endPoint y: 133, distance: 383.3
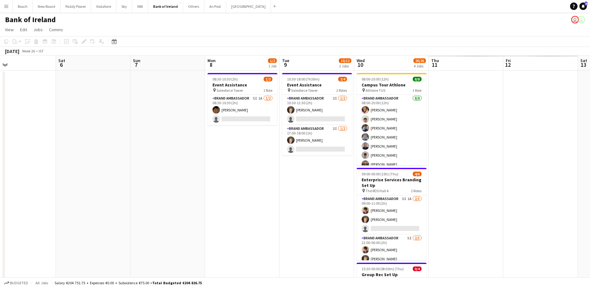
drag, startPoint x: 471, startPoint y: 155, endPoint x: 112, endPoint y: 172, distance: 359.3
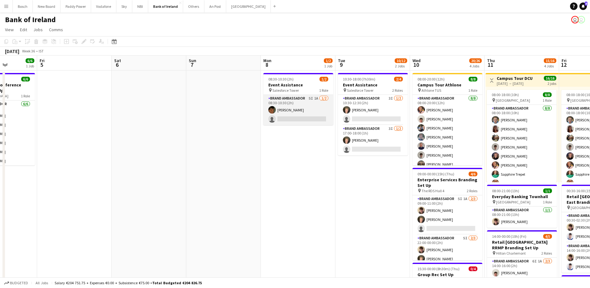
click at [322, 106] on app-card-role "Brand Ambassador 5I 1A [DATE] 08:30-10:30 (2h) [PERSON_NAME] single-neutral-act…" at bounding box center [298, 110] width 70 height 30
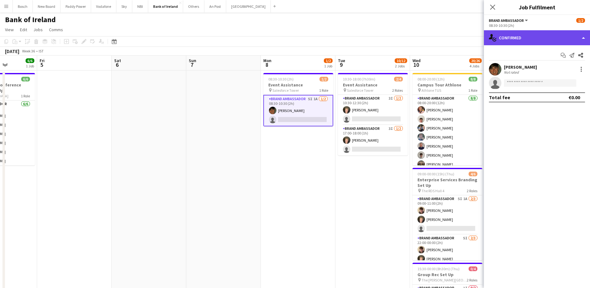
click at [501, 33] on div "single-neutral-actions-check-2 Confirmed" at bounding box center [537, 37] width 106 height 15
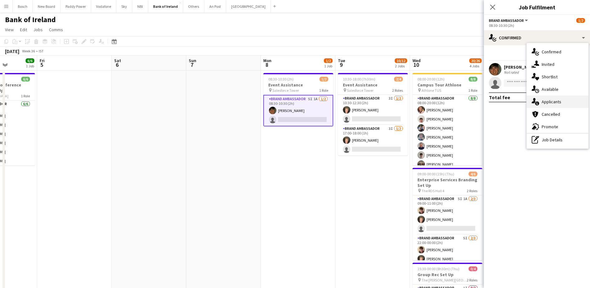
click at [553, 104] on div "single-neutral-actions-information Applicants" at bounding box center [558, 102] width 62 height 12
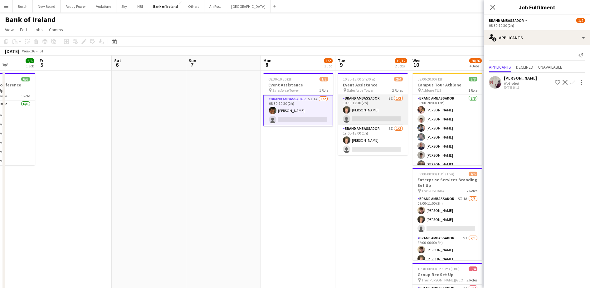
click at [371, 111] on app-card-role "Brand Ambassador 3I [DATE] 10:30-12:30 (2h) [PERSON_NAME] single-neutral-actions" at bounding box center [373, 110] width 70 height 30
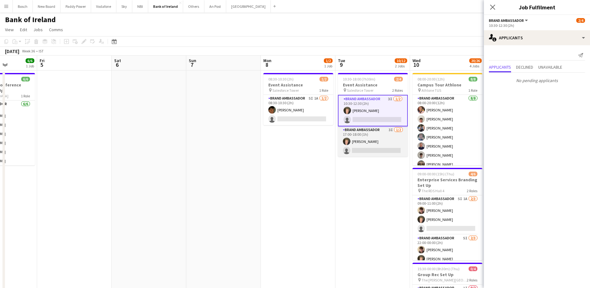
click at [376, 153] on app-card-role "Brand Ambassador 3I [DATE] 17:00-18:00 (1h) [PERSON_NAME] single-neutral-actions" at bounding box center [373, 141] width 70 height 30
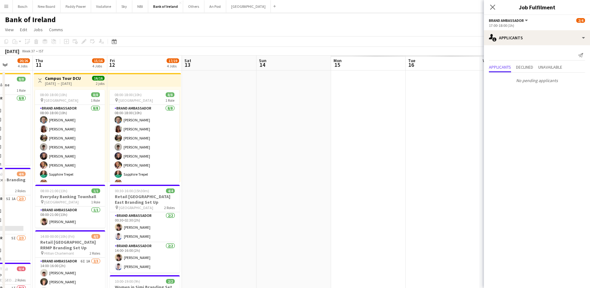
drag, startPoint x: 345, startPoint y: 191, endPoint x: 9, endPoint y: 188, distance: 335.9
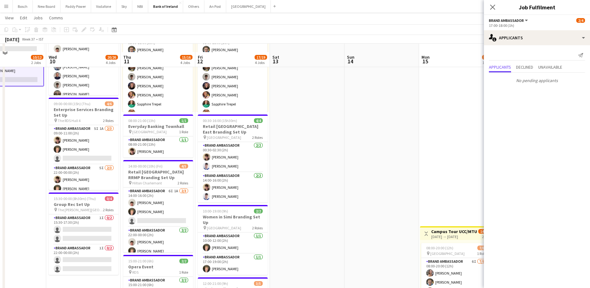
scroll to position [78, 0]
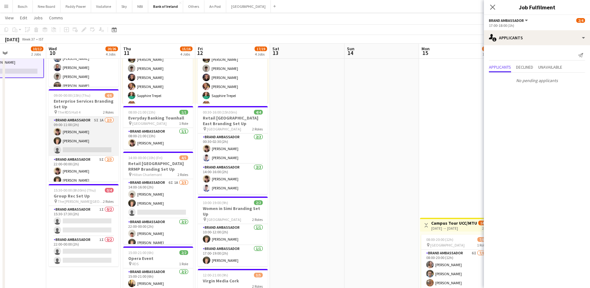
click at [88, 143] on app-card-role "Brand Ambassador 5I 1A [DATE] 09:00-11:00 (2h) [PERSON_NAME] [PERSON_NAME] sing…" at bounding box center [84, 136] width 70 height 39
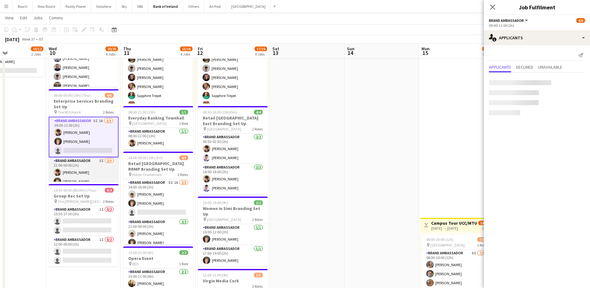
click at [89, 168] on app-card-role "Brand Ambassador 5I [DATE] 22:00-00:00 (2h) [PERSON_NAME] [PERSON_NAME] single-…" at bounding box center [84, 176] width 70 height 39
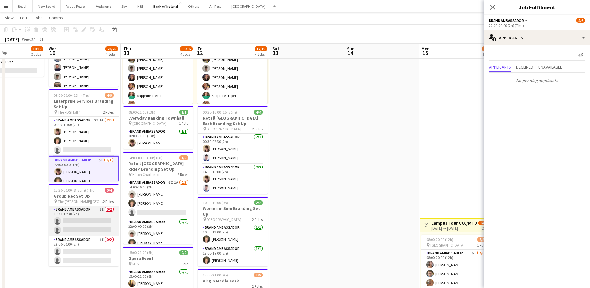
click at [101, 228] on app-card-role "Brand Ambassador 1I 0/2 15:30-17:30 (2h) single-neutral-actions single-neutral-…" at bounding box center [84, 221] width 70 height 30
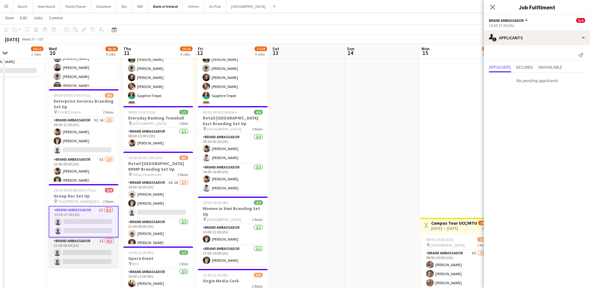
click at [101, 260] on app-card-role "Brand Ambassador 1I 0/2 22:00-00:00 (2h) single-neutral-actions single-neutral-…" at bounding box center [84, 253] width 70 height 30
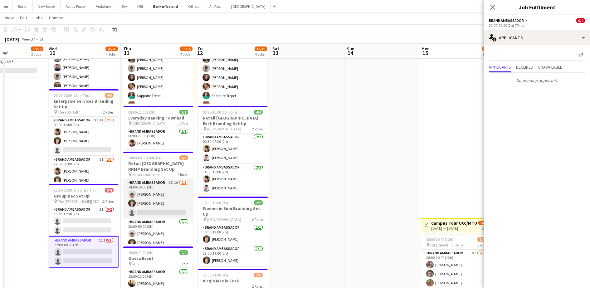
click at [165, 214] on app-card-role "Brand Ambassador 6I 1A 2/3 14:00-16:00 (2h) Robert Harvey Ronam Mcloughlin sing…" at bounding box center [158, 198] width 70 height 39
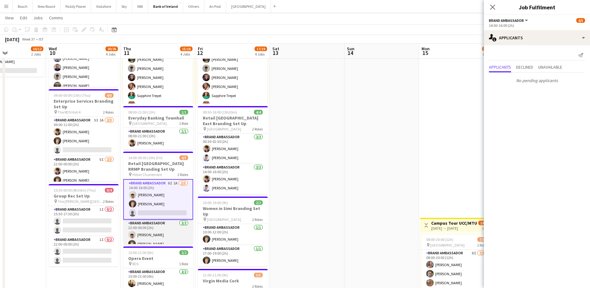
click at [164, 237] on app-card-role "Brand Ambassador 2/2 22:00-00:00 (2h) Robert Harvey Ronam Mcloughlin" at bounding box center [158, 235] width 70 height 30
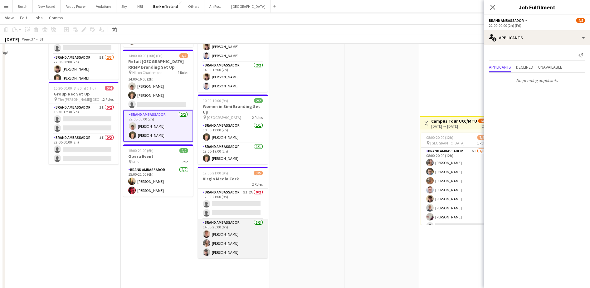
scroll to position [195, 0]
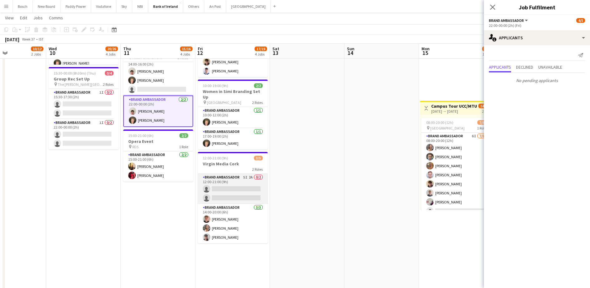
click at [235, 189] on app-card-role "Brand Ambassador 5I 2A 0/2 12:00-21:00 (9h) single-neutral-actions single-neutr…" at bounding box center [233, 189] width 70 height 30
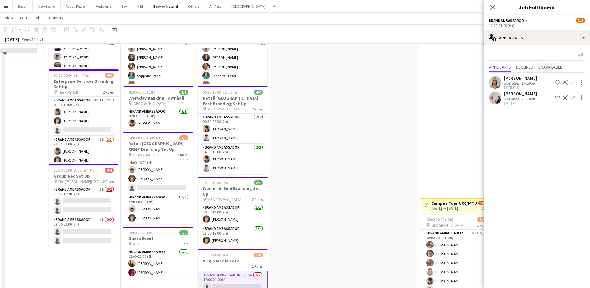
scroll to position [117, 0]
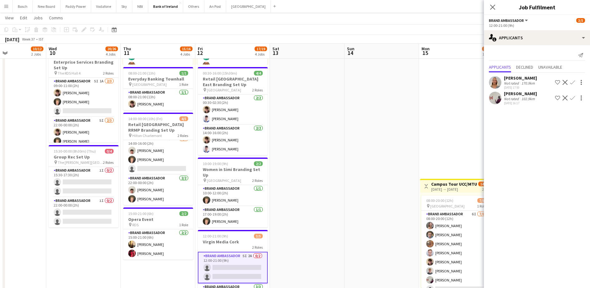
click at [563, 83] on app-icon "Decline" at bounding box center [565, 82] width 5 height 5
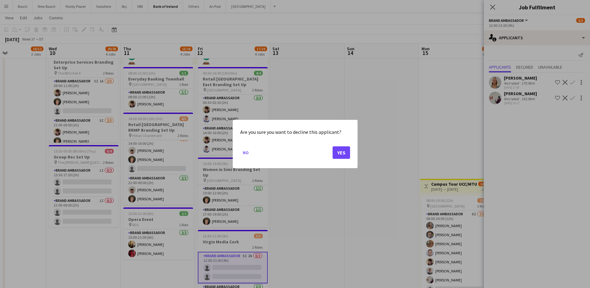
scroll to position [0, 0]
click at [346, 154] on button "Yes" at bounding box center [341, 152] width 17 height 12
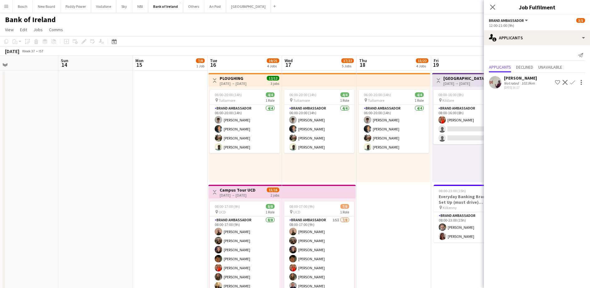
scroll to position [0, 187]
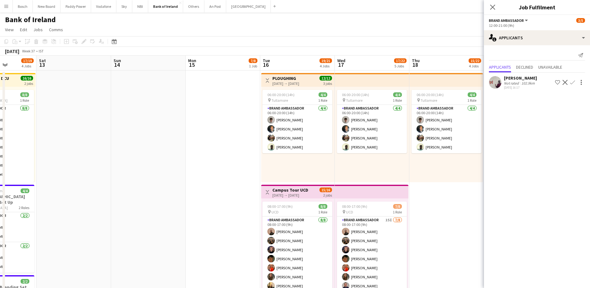
drag, startPoint x: 407, startPoint y: 172, endPoint x: 99, endPoint y: 161, distance: 308.3
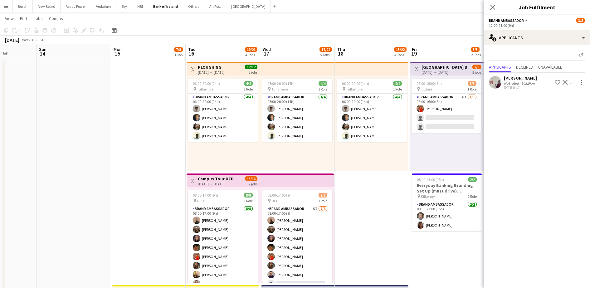
scroll to position [0, 0]
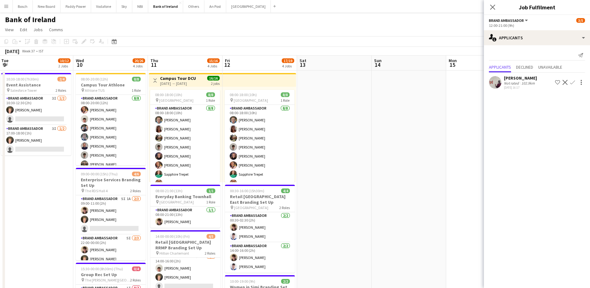
scroll to position [0, 150]
drag, startPoint x: 333, startPoint y: 162, endPoint x: 348, endPoint y: 161, distance: 14.7
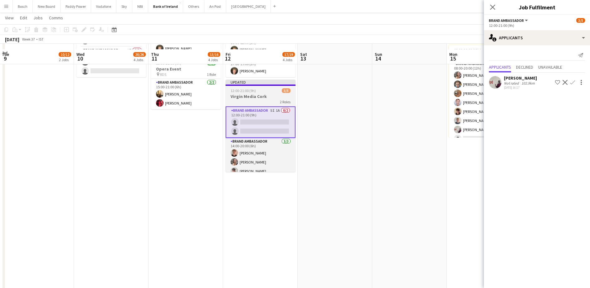
scroll to position [273, 0]
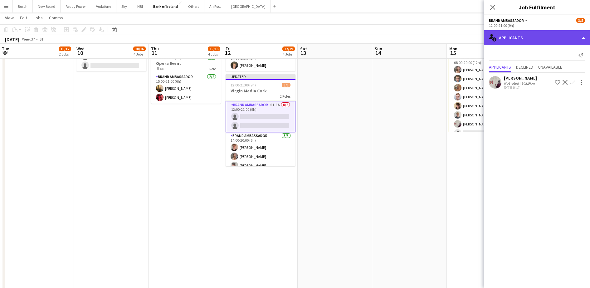
click at [516, 40] on div "single-neutral-actions-information Applicants" at bounding box center [537, 37] width 106 height 15
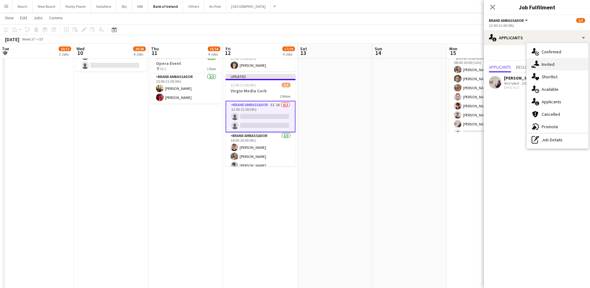
click at [554, 66] on div "single-neutral-actions-share-1 Invited" at bounding box center [558, 64] width 62 height 12
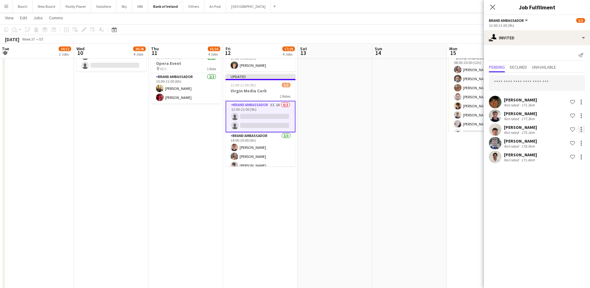
click at [582, 129] on div at bounding box center [581, 129] width 7 height 7
click at [559, 153] on span "Send notification" at bounding box center [561, 155] width 37 height 5
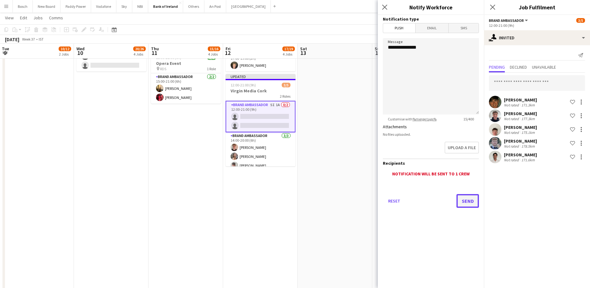
click at [476, 198] on button "Send" at bounding box center [468, 201] width 22 height 14
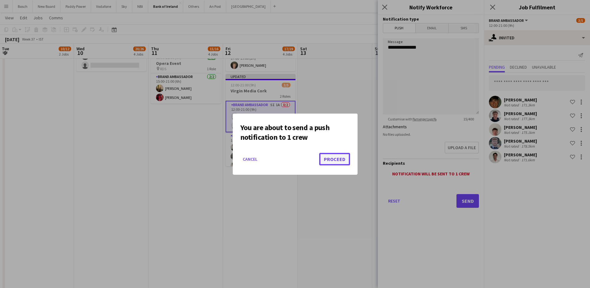
click at [333, 159] on button "Proceed" at bounding box center [334, 159] width 31 height 12
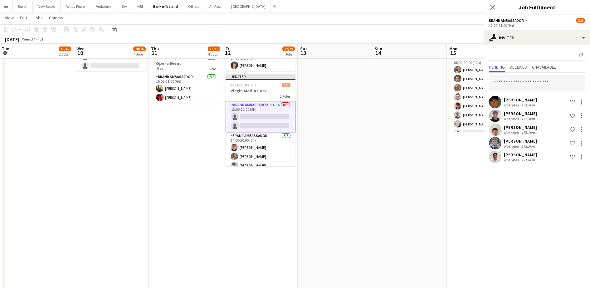
scroll to position [273, 0]
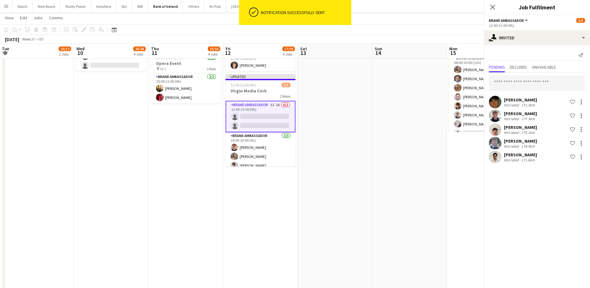
click at [353, 42] on div "September 2025 Week 37 • IST Publish 1 job Revert 1 job" at bounding box center [295, 39] width 590 height 9
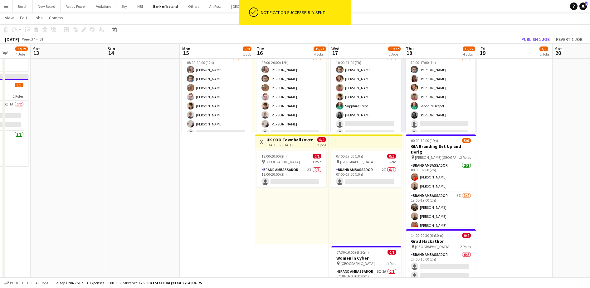
drag, startPoint x: 431, startPoint y: 130, endPoint x: 198, endPoint y: 121, distance: 233.0
drag, startPoint x: 287, startPoint y: 170, endPoint x: 312, endPoint y: 164, distance: 25.9
click at [287, 170] on app-card-role "Brand Ambassador 2I 0/1 18:00-20:00 (2h) single-neutral-actions" at bounding box center [291, 176] width 70 height 21
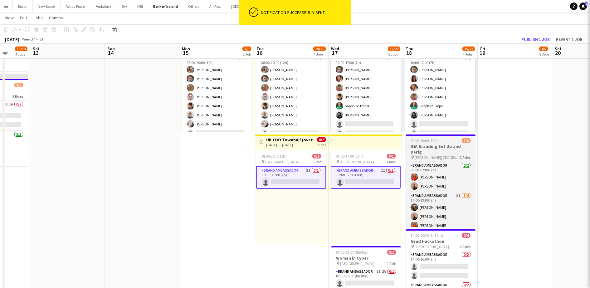
scroll to position [0, 194]
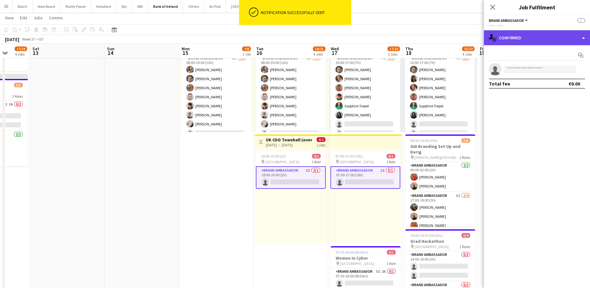
click at [542, 33] on div "single-neutral-actions-check-2 Confirmed" at bounding box center [537, 37] width 106 height 15
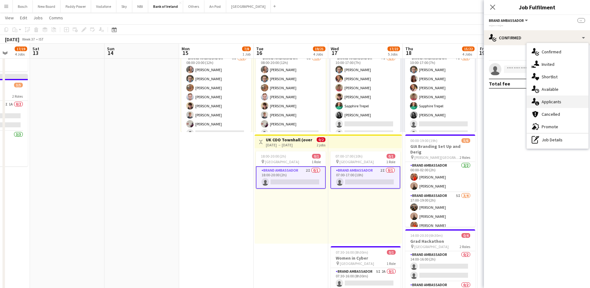
click at [562, 102] on div "single-neutral-actions-information Applicants" at bounding box center [558, 102] width 62 height 12
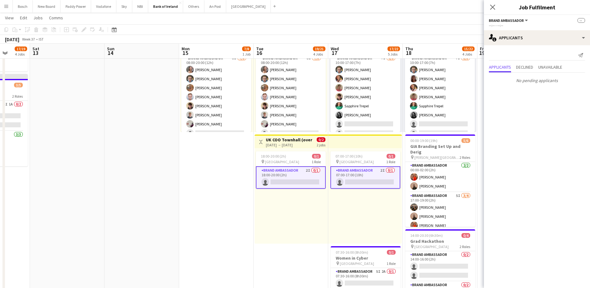
click at [443, 45] on app-board-header-date "Thu 18 15/22 4 Jobs" at bounding box center [440, 51] width 75 height 15
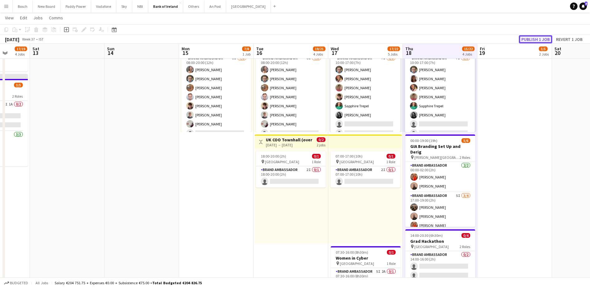
click at [529, 38] on button "Publish 1 job" at bounding box center [535, 39] width 33 height 8
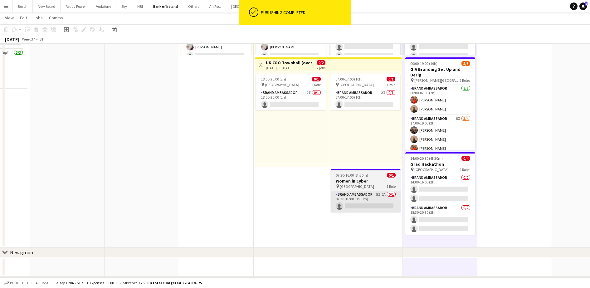
scroll to position [351, 0]
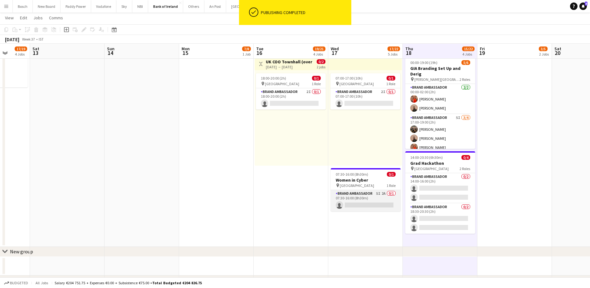
click at [369, 199] on app-card-role "Brand Ambassador 5I 2A 0/1 07:30-16:00 (8h30m) single-neutral-actions" at bounding box center [366, 200] width 70 height 21
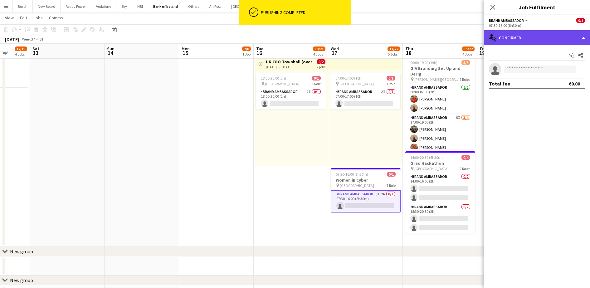
click at [507, 37] on div "single-neutral-actions-check-2 Confirmed" at bounding box center [537, 37] width 106 height 15
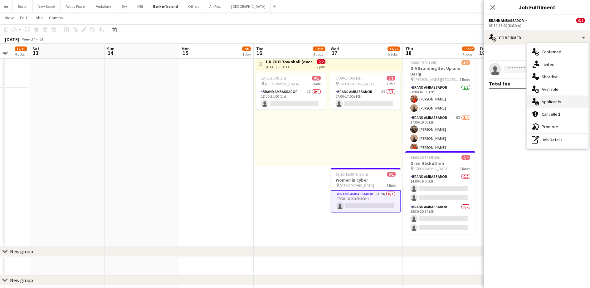
click at [563, 100] on div "single-neutral-actions-information Applicants" at bounding box center [558, 102] width 62 height 12
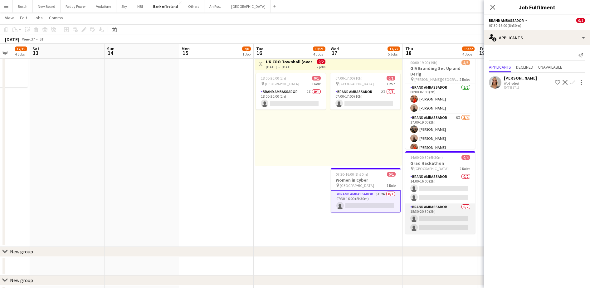
click at [439, 223] on app-card-role "Brand Ambassador 0/2 18:30-20:30 (2h) single-neutral-actions single-neutral-act…" at bounding box center [440, 219] width 70 height 30
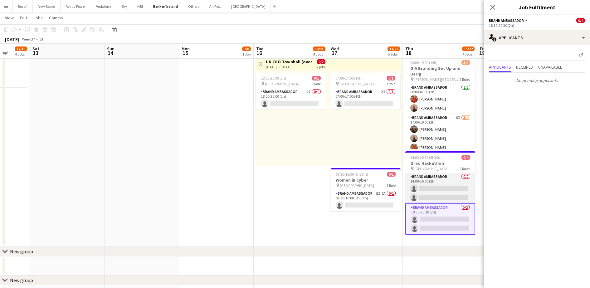
click at [444, 184] on app-card-role "Brand Ambassador 0/2 14:00-16:00 (2h) single-neutral-actions single-neutral-act…" at bounding box center [440, 188] width 70 height 30
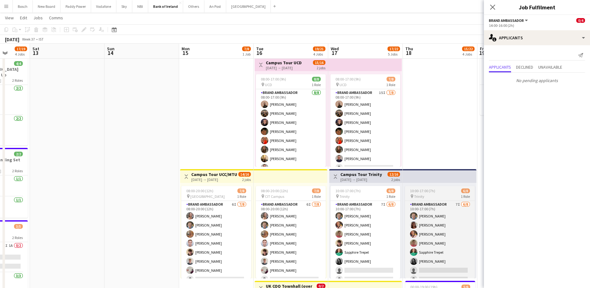
scroll to position [117, 0]
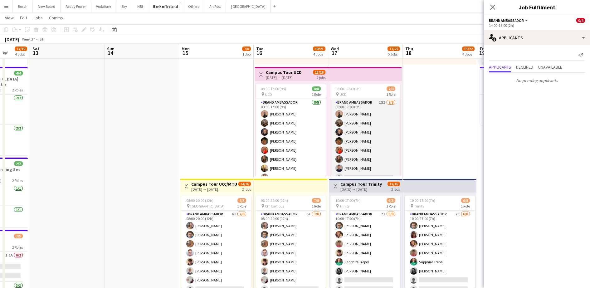
click at [382, 164] on app-card-role "Brand Ambassador 15I 7/8 08:00-17:00 (9h) Andrew Ajetunmobi Matheus Cramolich J…" at bounding box center [366, 141] width 70 height 85
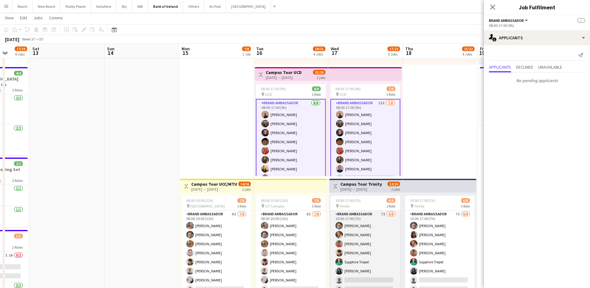
click at [374, 239] on app-card-role "Brand Ambassador 7I 6/8 10:00-17:00 (7h) Dominik Morycki Mark O’Shea Zach Baird…" at bounding box center [366, 253] width 70 height 85
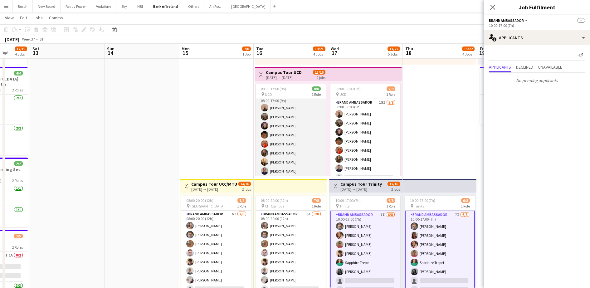
scroll to position [7, 0]
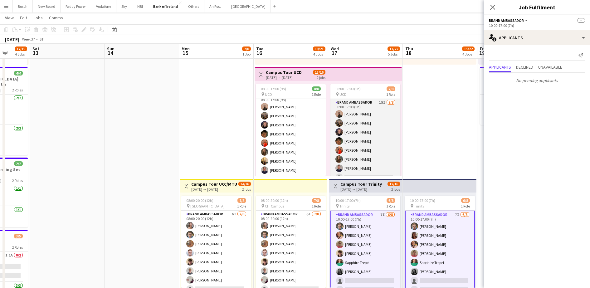
click at [354, 149] on app-card-role "Brand Ambassador 15I 7/8 08:00-17:00 (9h) Andrew Ajetunmobi Matheus Cramolich J…" at bounding box center [366, 141] width 70 height 85
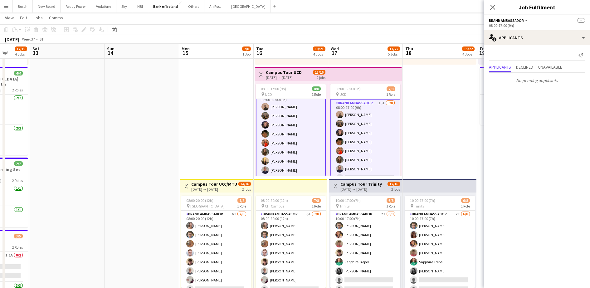
click at [360, 123] on app-card-role "Brand Ambassador 15I 7/8 08:00-17:00 (9h) Andrew Ajetunmobi Matheus Cramolich J…" at bounding box center [366, 142] width 70 height 86
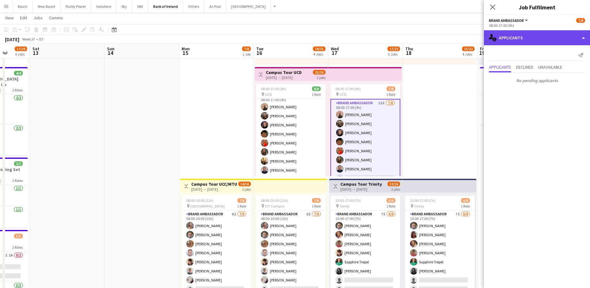
click at [533, 41] on div "single-neutral-actions-information Applicants" at bounding box center [537, 37] width 106 height 15
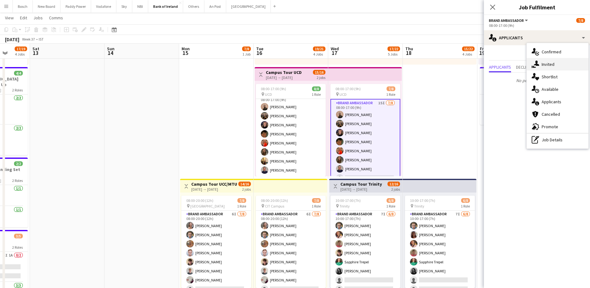
click at [548, 68] on div "single-neutral-actions-share-1 Invited" at bounding box center [558, 64] width 62 height 12
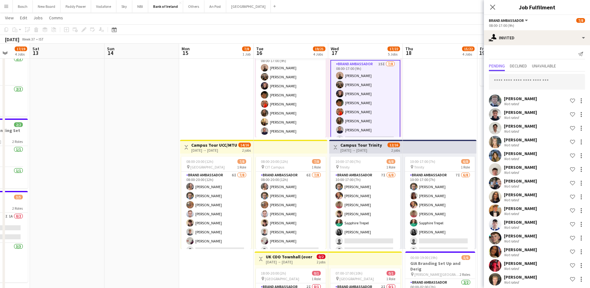
scroll to position [0, 0]
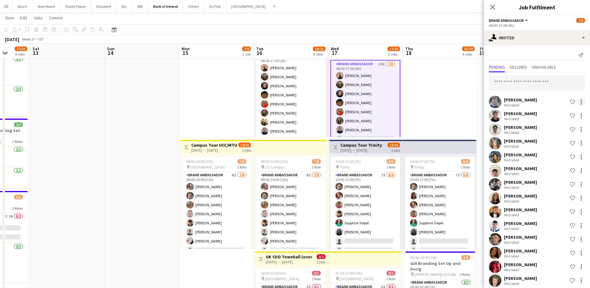
click at [578, 104] on div at bounding box center [581, 101] width 7 height 7
click at [554, 131] on span "Send notification" at bounding box center [555, 128] width 37 height 5
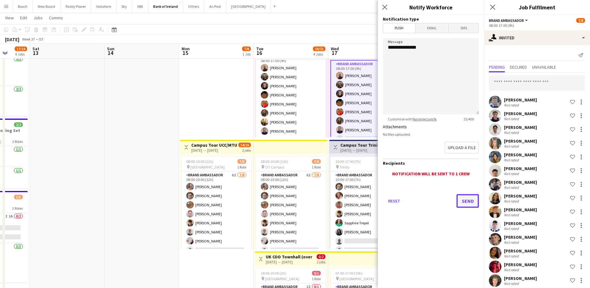
click at [468, 200] on button "Send" at bounding box center [468, 201] width 22 height 14
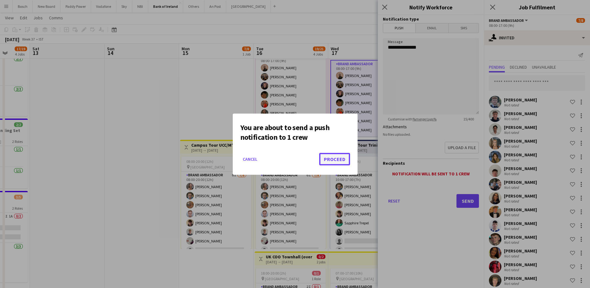
click at [342, 162] on button "Proceed" at bounding box center [334, 159] width 31 height 12
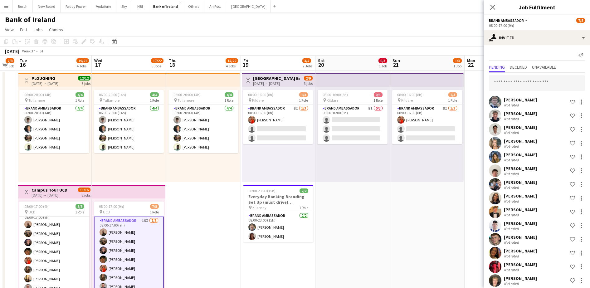
drag, startPoint x: 409, startPoint y: 210, endPoint x: 97, endPoint y: 203, distance: 311.9
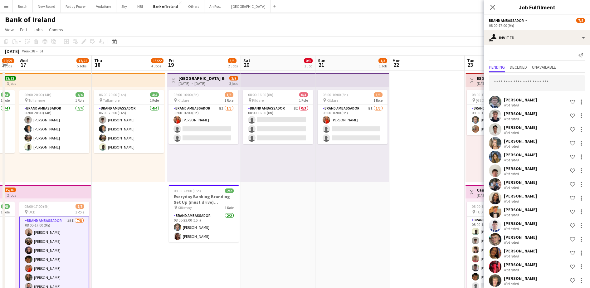
scroll to position [0, 207]
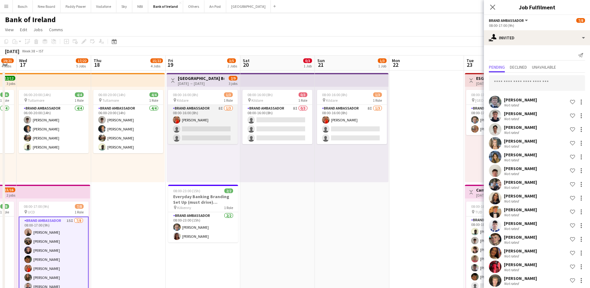
click at [201, 136] on app-card-role "Brand Ambassador 8I 1/3 08:00-16:00 (8h) Muireann O'Gorman single-neutral-actio…" at bounding box center [203, 124] width 70 height 39
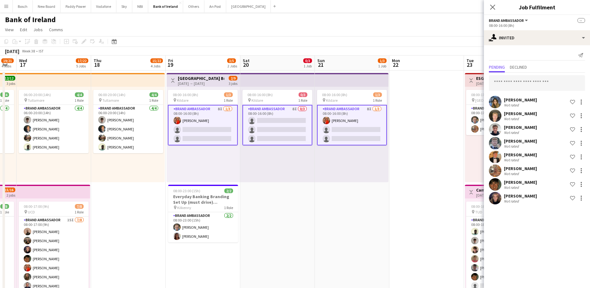
click at [539, 29] on app-options-switcher "Brand Ambassador All roles Brand Ambassador -- 08:00-16:00 (8h)" at bounding box center [537, 22] width 106 height 15
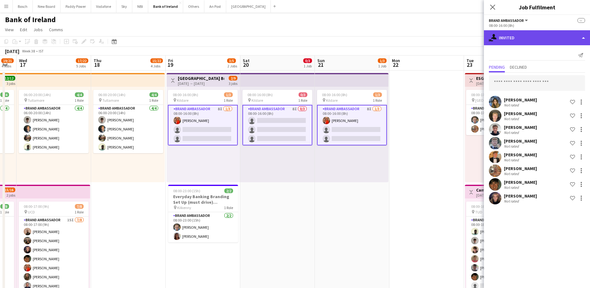
click at [539, 40] on div "single-neutral-actions-share-1 Invited" at bounding box center [537, 37] width 106 height 15
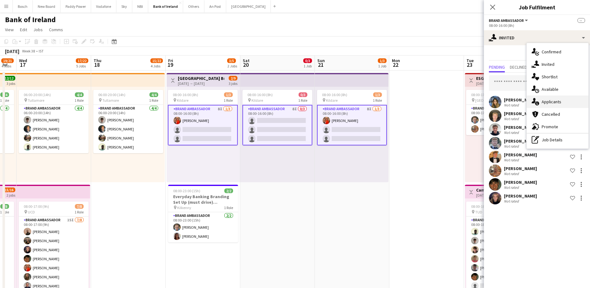
click at [560, 99] on div "single-neutral-actions-information Applicants" at bounding box center [558, 102] width 62 height 12
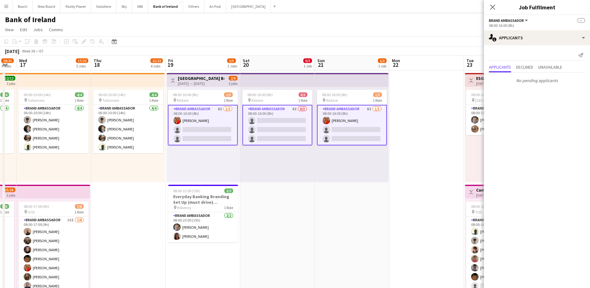
click at [275, 136] on app-card-role "Brand Ambassador 8I 0/3 08:00-16:00 (8h) single-neutral-actions single-neutral-…" at bounding box center [278, 125] width 70 height 41
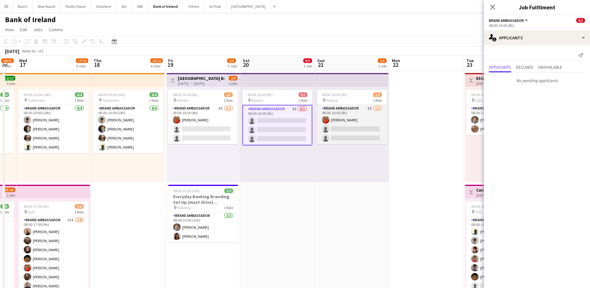
click at [354, 133] on app-card-role "Brand Ambassador 8I 1/3 08:00-16:00 (8h) Muireann O'Gorman single-neutral-actio…" at bounding box center [352, 124] width 70 height 39
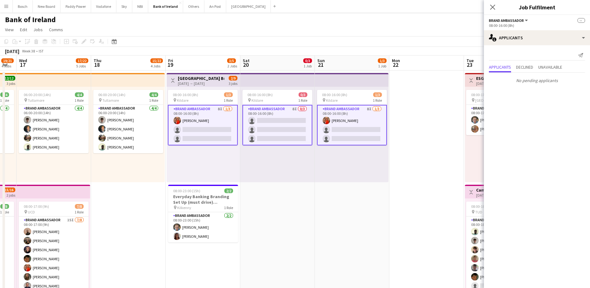
click at [198, 133] on app-card-role "Brand Ambassador 8I 1/3 08:00-16:00 (8h) Muireann O'Gorman single-neutral-actio…" at bounding box center [203, 125] width 70 height 41
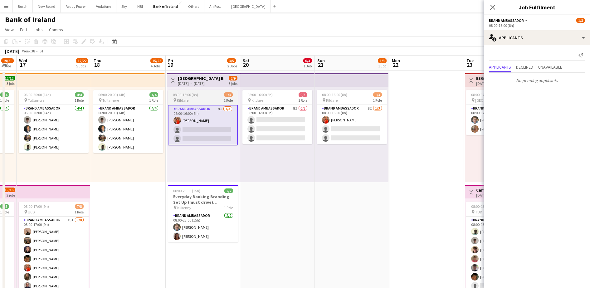
click at [201, 96] on div "08:00-16:00 (8h) 1/3" at bounding box center [203, 94] width 70 height 5
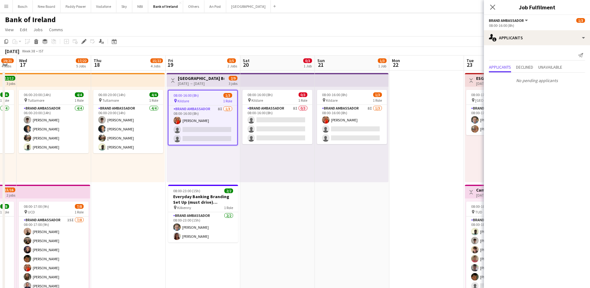
click at [251, 80] on app-top-bar at bounding box center [277, 80] width 75 height 14
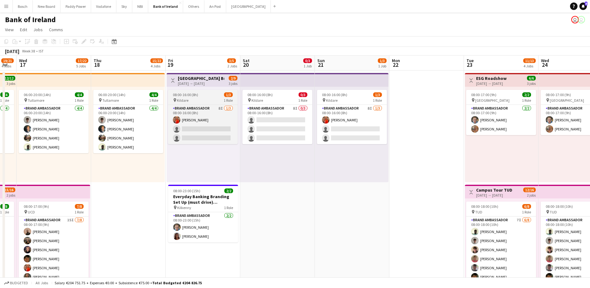
click at [193, 102] on div "pin Kildare 1 Role" at bounding box center [203, 100] width 70 height 5
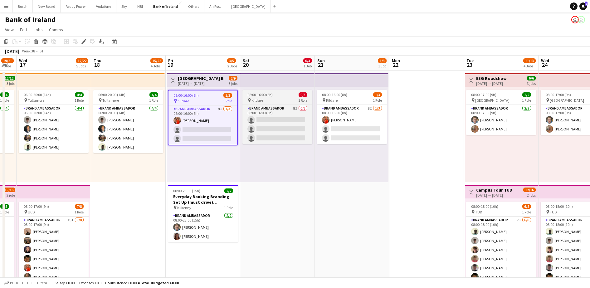
click at [255, 98] on span "Kildare" at bounding box center [258, 100] width 12 height 5
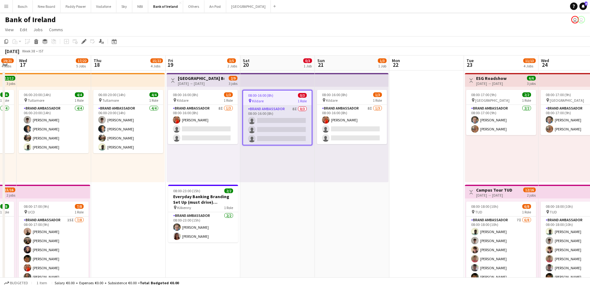
click at [253, 132] on app-card-role "Brand Ambassador 8I 0/3 08:00-16:00 (8h) single-neutral-actions single-neutral-…" at bounding box center [277, 124] width 69 height 39
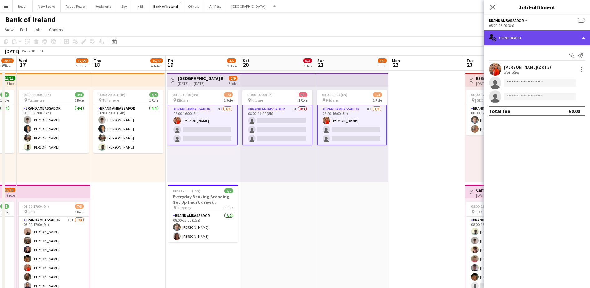
click at [530, 39] on div "single-neutral-actions-check-2 Confirmed" at bounding box center [537, 37] width 106 height 15
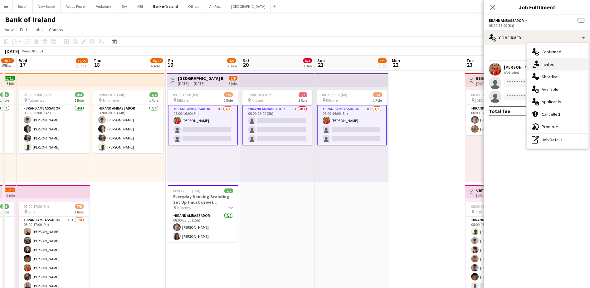
click at [547, 63] on div "single-neutral-actions-share-1 Invited" at bounding box center [558, 64] width 62 height 12
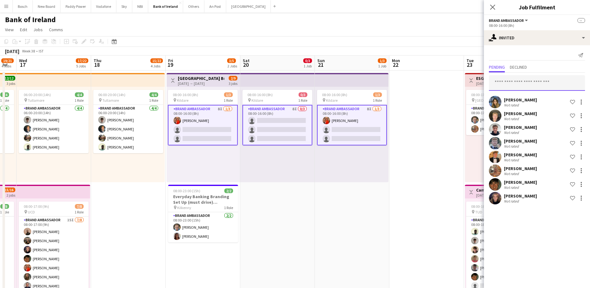
click at [537, 80] on input "text" at bounding box center [537, 83] width 96 height 16
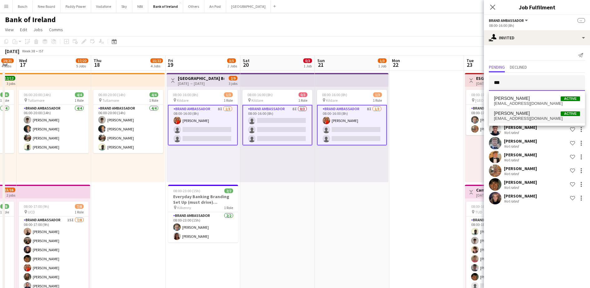
type input "***"
click at [546, 116] on span "avamfhartley@gmail.com" at bounding box center [537, 118] width 86 height 5
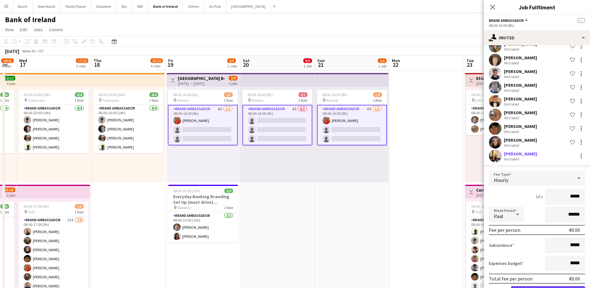
scroll to position [78, 0]
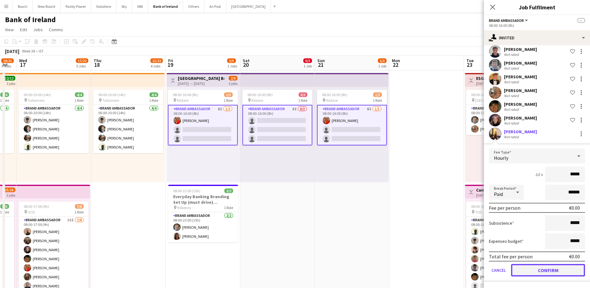
click at [550, 269] on button "Confirm" at bounding box center [548, 270] width 74 height 12
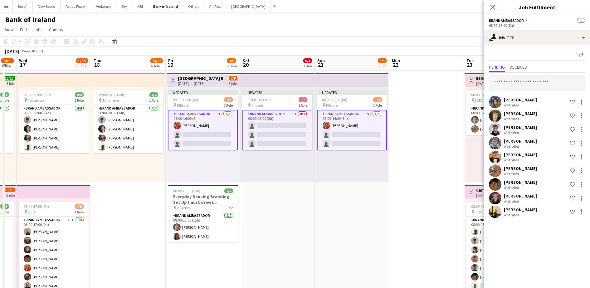
scroll to position [0, 0]
click at [578, 197] on div at bounding box center [581, 197] width 7 height 7
click at [569, 228] on button "Send notification" at bounding box center [561, 224] width 47 height 15
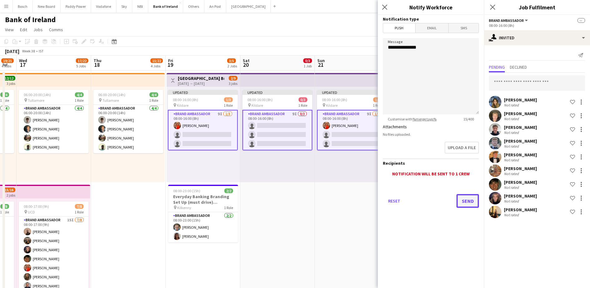
click at [471, 200] on button "Send" at bounding box center [468, 201] width 22 height 14
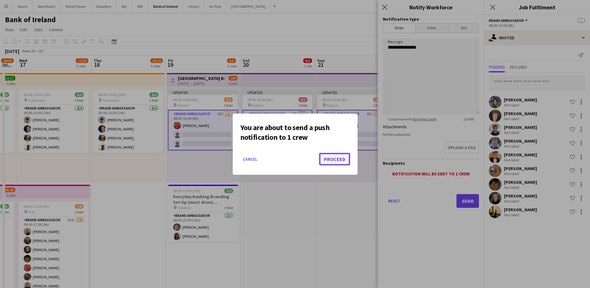
click at [347, 161] on button "Proceed" at bounding box center [334, 159] width 31 height 12
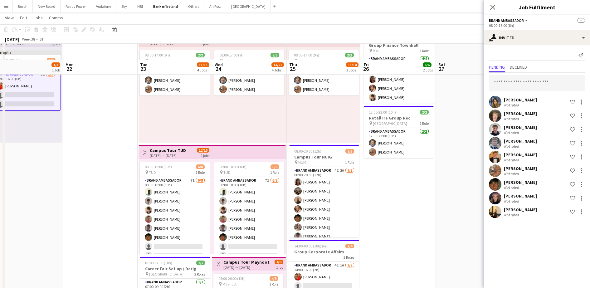
scroll to position [117, 0]
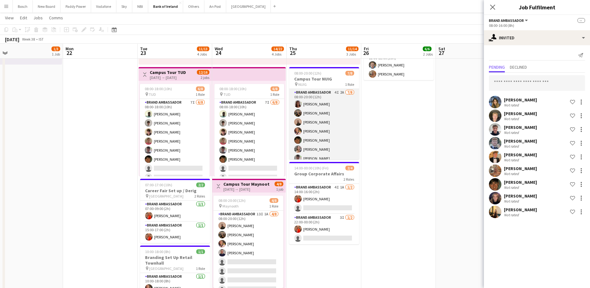
click at [337, 142] on app-card-role "Brand Ambassador 4I 2A 7/8 08:00-20:00 (12h) Amelia Morycka Matheus Cramolich A…" at bounding box center [324, 131] width 70 height 85
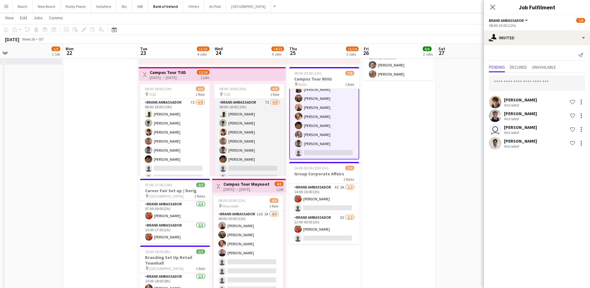
click at [249, 141] on app-card-role "Brand Ambassador 7I 6/8 08:00-18:00 (10h) Daniel Muya Jakub Kula David Woods Za…" at bounding box center [249, 141] width 70 height 85
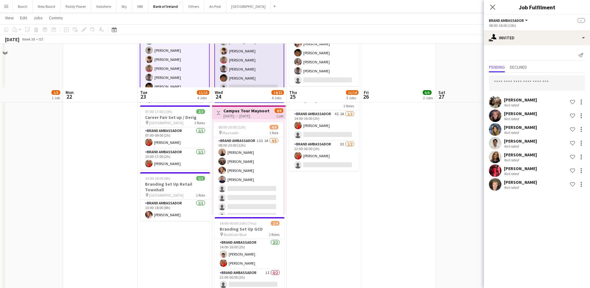
scroll to position [234, 0]
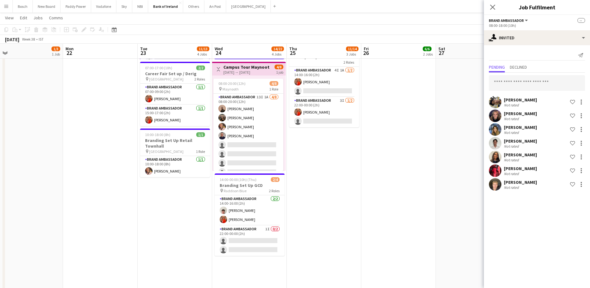
click at [249, 141] on app-card-role "Brand Ambassador 13I 1A [DATE] 08:00-20:00 (12h) [PERSON_NAME] [PERSON_NAME] [P…" at bounding box center [248, 136] width 70 height 85
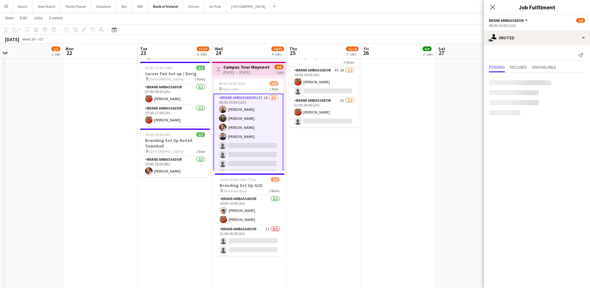
scroll to position [7, 0]
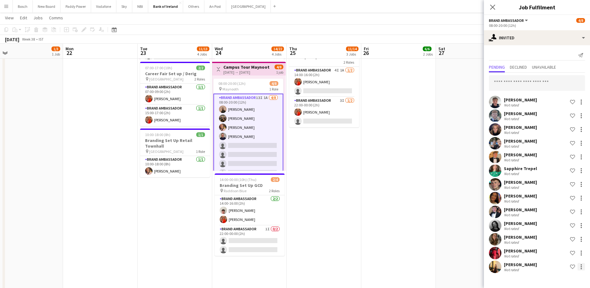
click at [579, 270] on div at bounding box center [581, 266] width 7 height 7
click at [563, 223] on span "Send notification" at bounding box center [561, 225] width 37 height 5
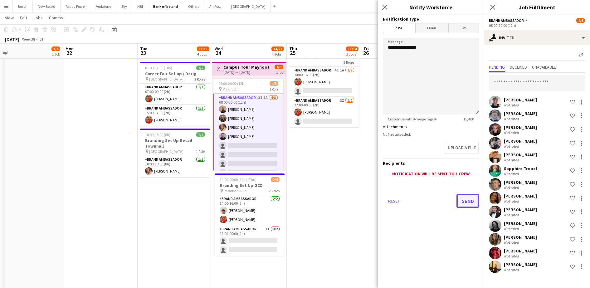
click at [464, 205] on button "Send" at bounding box center [468, 201] width 22 height 14
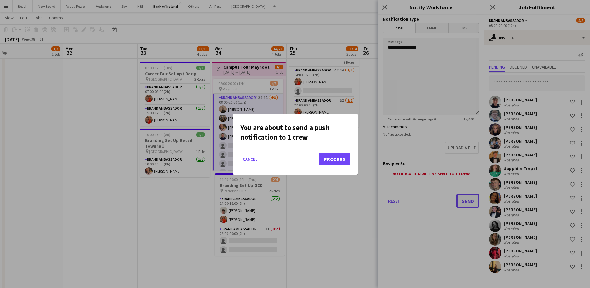
scroll to position [0, 0]
click at [343, 165] on button "Proceed" at bounding box center [334, 159] width 31 height 12
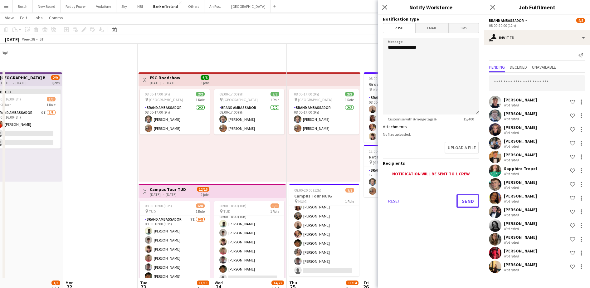
scroll to position [234, 0]
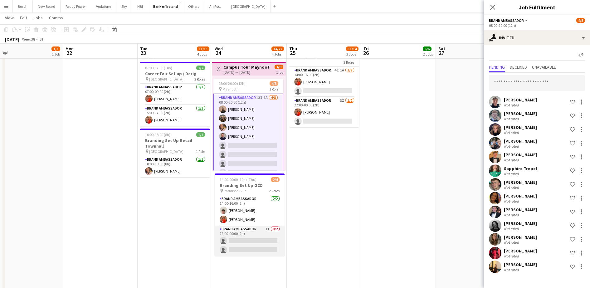
click at [254, 235] on app-card-role "Brand Ambassador 1I 0/2 22:00-00:00 (2h) single-neutral-actions single-neutral-…" at bounding box center [250, 241] width 70 height 30
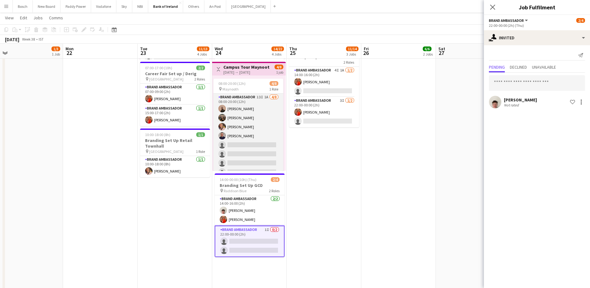
click at [259, 144] on app-card-role "Brand Ambassador 13I 1A [DATE] 08:00-20:00 (12h) [PERSON_NAME] [PERSON_NAME] [P…" at bounding box center [248, 136] width 70 height 85
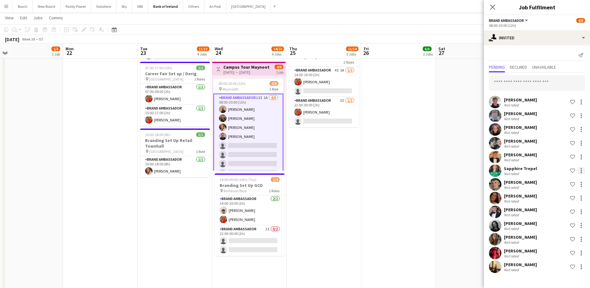
click at [581, 170] on div at bounding box center [581, 170] width 7 height 7
click at [557, 191] on button "Send notification" at bounding box center [561, 197] width 47 height 15
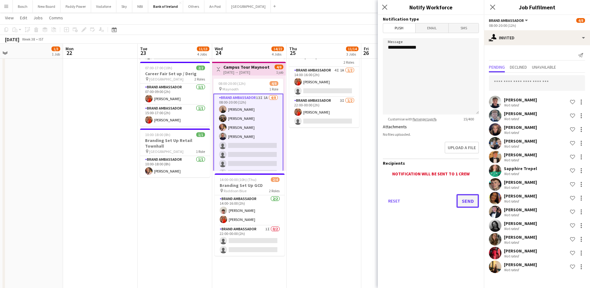
click at [473, 206] on button "Send" at bounding box center [468, 201] width 22 height 14
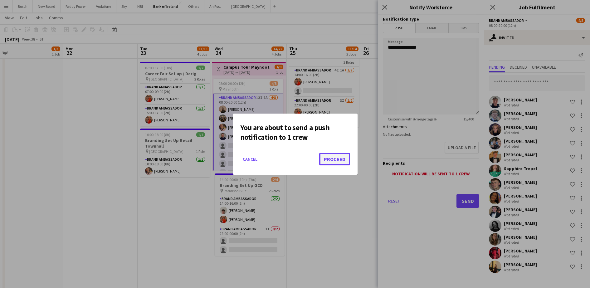
click at [333, 154] on button "Proceed" at bounding box center [334, 159] width 31 height 12
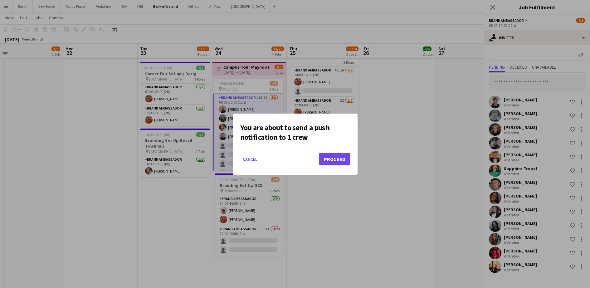
scroll to position [234, 0]
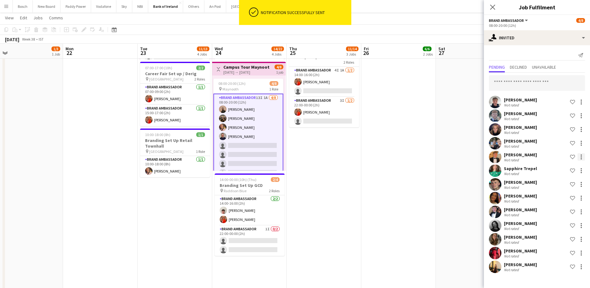
click at [581, 158] on div at bounding box center [581, 156] width 7 height 7
click at [561, 184] on span "Send notification" at bounding box center [561, 183] width 37 height 5
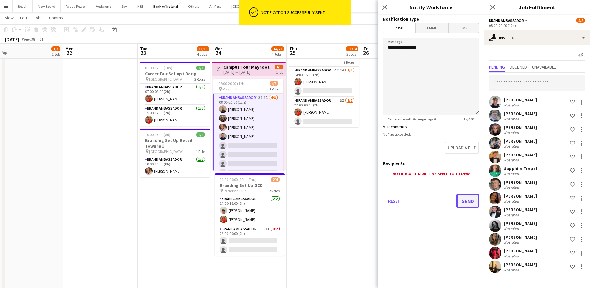
click at [470, 200] on button "Send" at bounding box center [468, 201] width 22 height 14
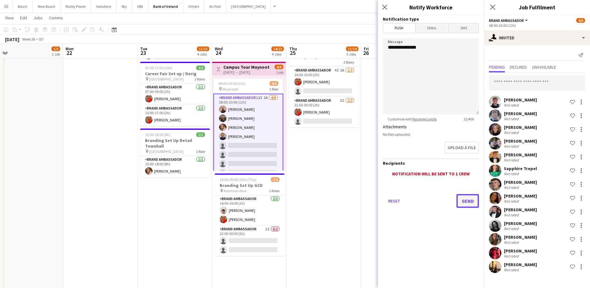
scroll to position [0, 0]
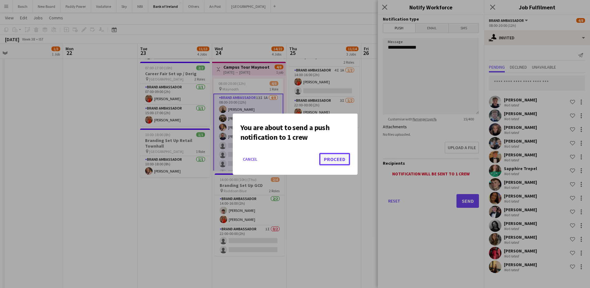
click at [346, 160] on button "Proceed" at bounding box center [334, 159] width 31 height 12
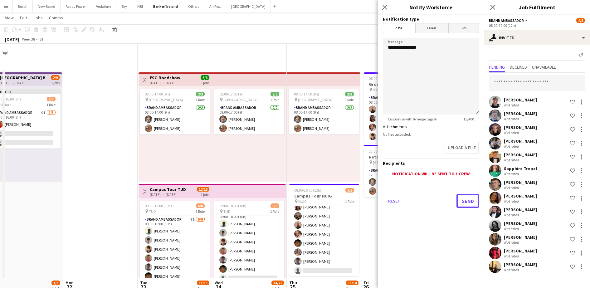
scroll to position [234, 0]
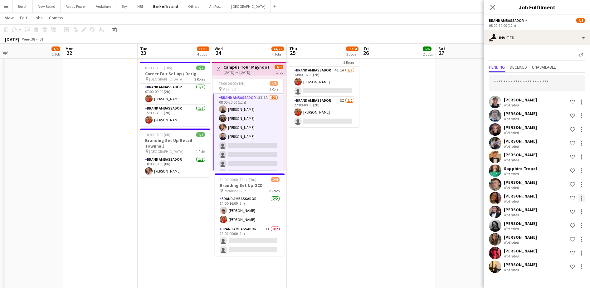
click at [579, 195] on div at bounding box center [581, 197] width 7 height 7
click at [562, 218] on button "Send notification" at bounding box center [561, 224] width 47 height 15
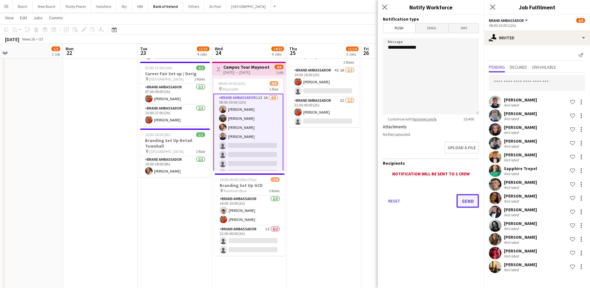
click at [467, 203] on button "Send" at bounding box center [468, 201] width 22 height 14
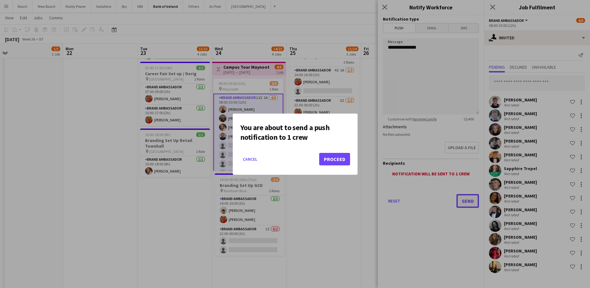
scroll to position [0, 0]
click at [348, 155] on button "Proceed" at bounding box center [334, 159] width 31 height 12
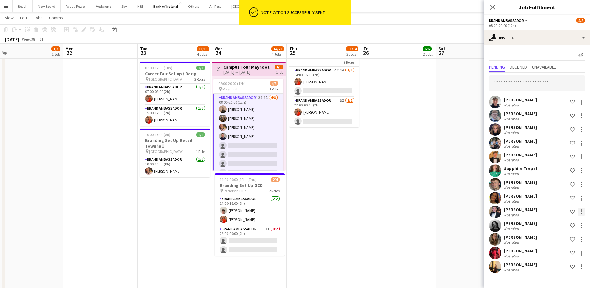
click at [580, 210] on div at bounding box center [581, 211] width 7 height 7
click at [557, 232] on button "Send notification" at bounding box center [561, 238] width 47 height 15
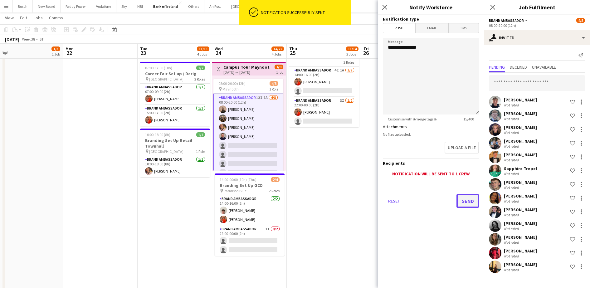
click at [469, 200] on button "Send" at bounding box center [468, 201] width 22 height 14
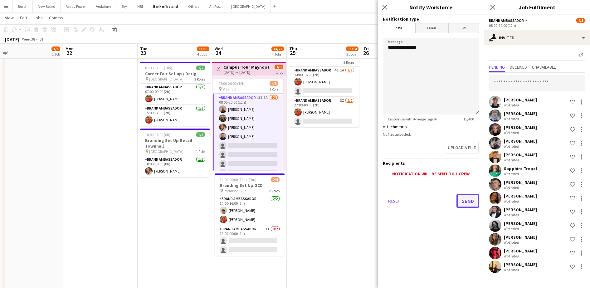
scroll to position [0, 0]
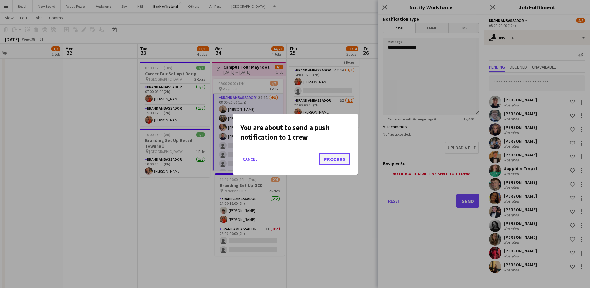
click at [333, 158] on button "Proceed" at bounding box center [334, 159] width 31 height 12
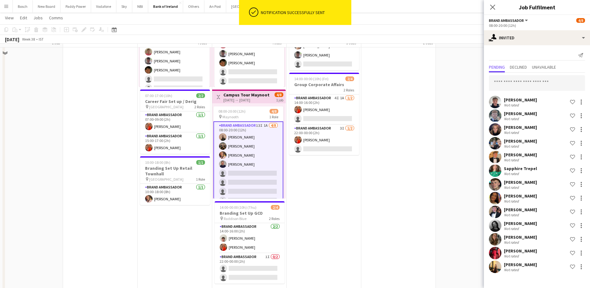
scroll to position [195, 0]
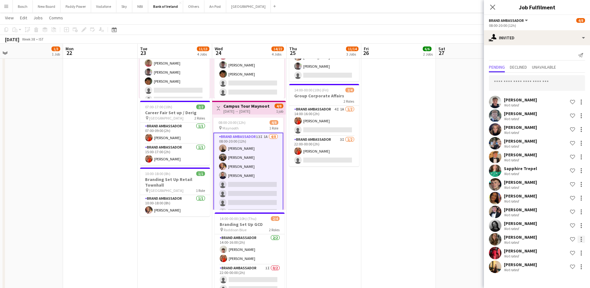
click at [581, 237] on div at bounding box center [581, 237] width 1 height 1
click at [550, 203] on button "Send notification" at bounding box center [561, 197] width 47 height 15
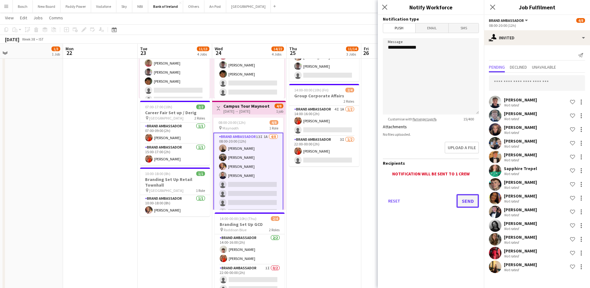
click at [468, 203] on button "Send" at bounding box center [468, 201] width 22 height 14
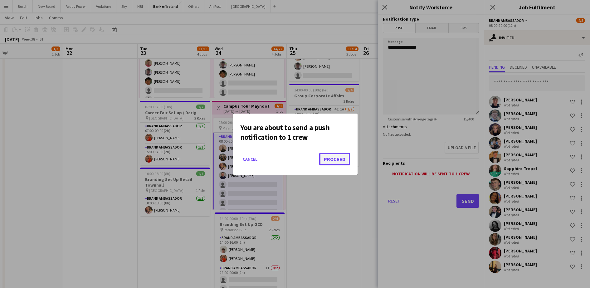
click at [333, 159] on button "Proceed" at bounding box center [334, 159] width 31 height 12
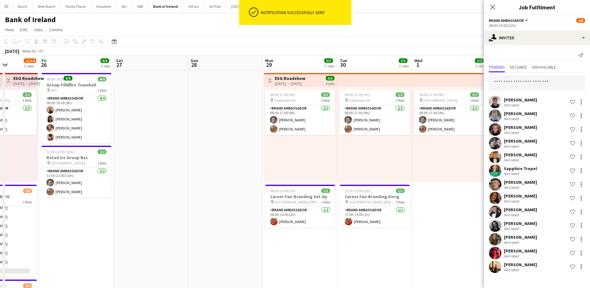
drag, startPoint x: 467, startPoint y: 119, endPoint x: 187, endPoint y: 98, distance: 281.0
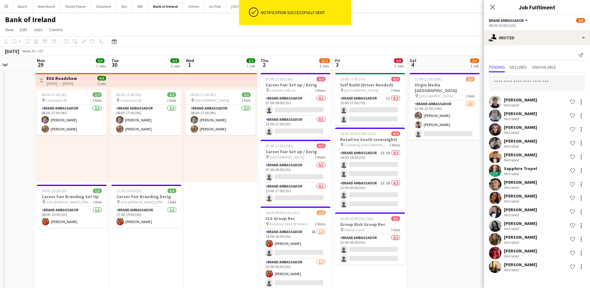
drag, startPoint x: 370, startPoint y: 236, endPoint x: 137, endPoint y: 213, distance: 233.7
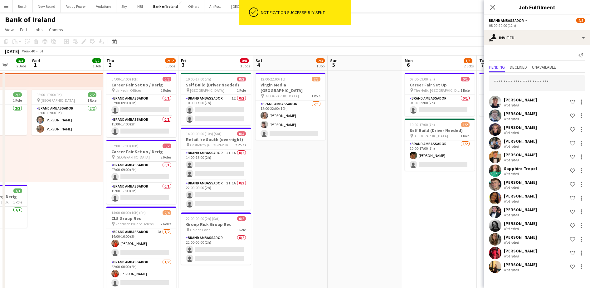
drag, startPoint x: 418, startPoint y: 188, endPoint x: 296, endPoint y: 188, distance: 122.0
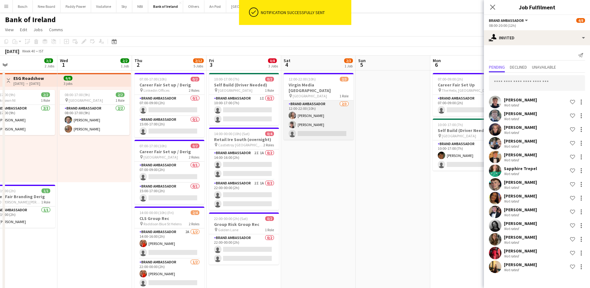
click at [305, 115] on app-card-role "Brand Ambassador 2/3 12:00-22:00 (10h) Clodagh O’ Callaghan David Allen single-…" at bounding box center [319, 120] width 70 height 39
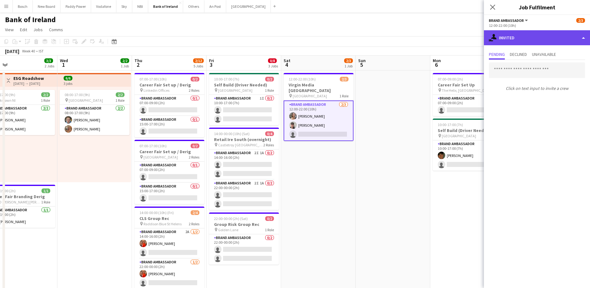
click at [514, 42] on div "single-neutral-actions-share-1 Invited" at bounding box center [537, 37] width 106 height 15
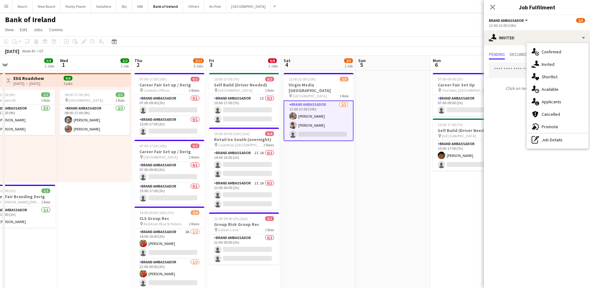
click at [552, 101] on div "single-neutral-actions-information Applicants" at bounding box center [558, 102] width 62 height 12
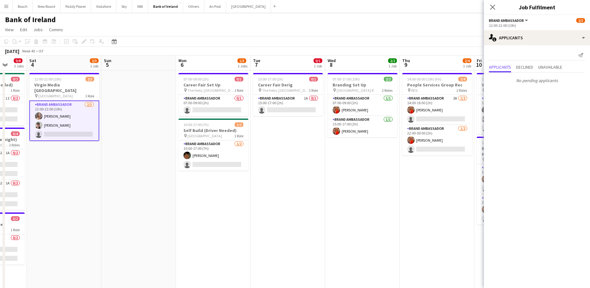
drag, startPoint x: 331, startPoint y: 180, endPoint x: 237, endPoint y: 168, distance: 94.1
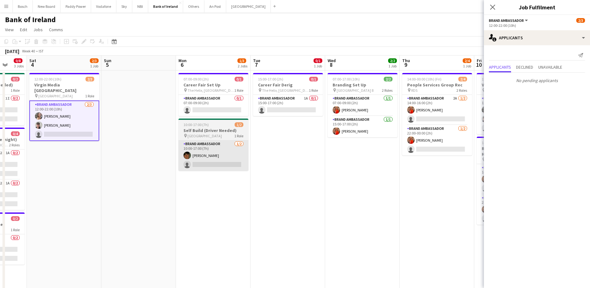
scroll to position [0, 215]
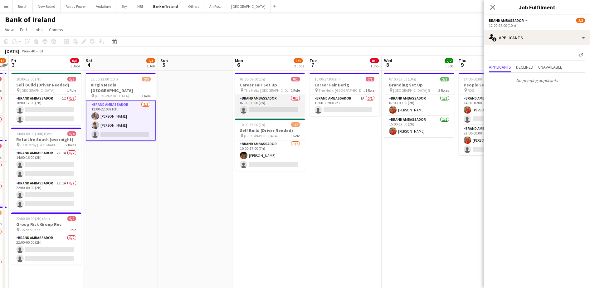
click at [279, 101] on app-card-role "Brand Ambassador 0/1 07:00-09:00 (2h) single-neutral-actions" at bounding box center [270, 105] width 70 height 21
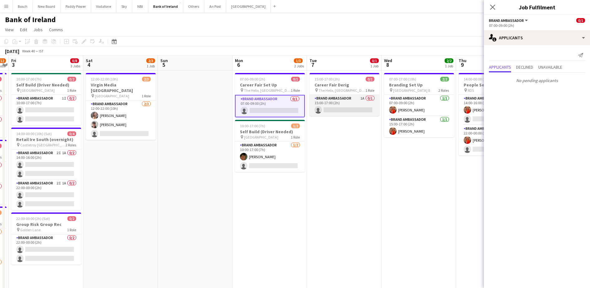
click at [337, 101] on app-card-role "Brand Ambassador 1A 0/1 15:00-17:00 (2h) single-neutral-actions" at bounding box center [345, 105] width 70 height 21
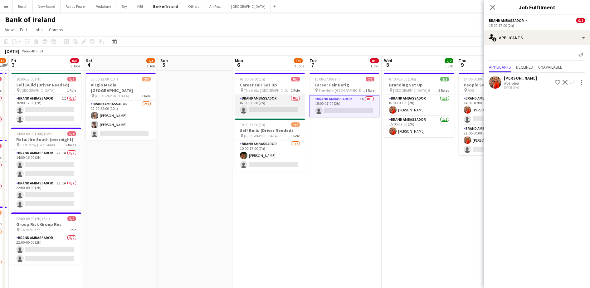
click at [279, 101] on app-card-role "Brand Ambassador 0/1 07:00-09:00 (2h) single-neutral-actions" at bounding box center [270, 105] width 70 height 21
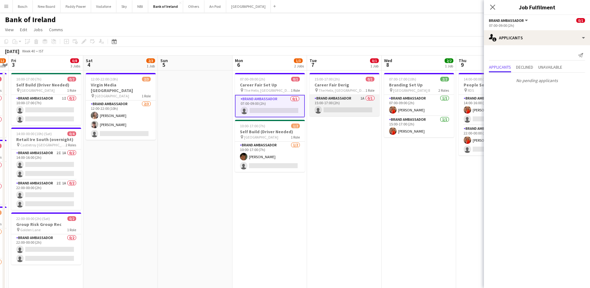
click at [337, 101] on app-card-role "Brand Ambassador 1A 0/1 15:00-17:00 (2h) single-neutral-actions" at bounding box center [345, 105] width 70 height 21
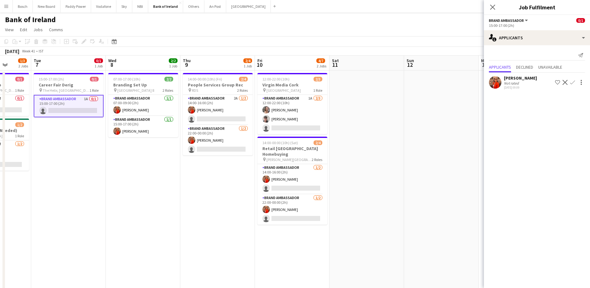
drag, startPoint x: 403, startPoint y: 177, endPoint x: 152, endPoint y: 168, distance: 251.4
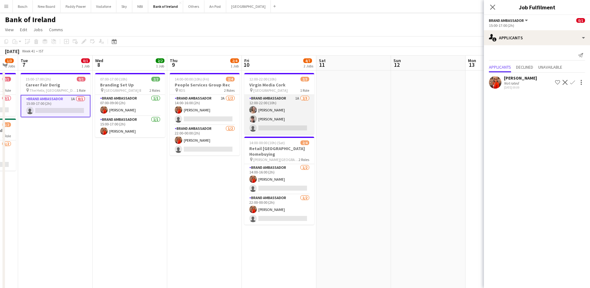
click at [269, 120] on app-card-role "Brand Ambassador 1A 2/3 12:00-22:00 (10h) Clodagh O’ Callaghan David Allen sing…" at bounding box center [279, 114] width 70 height 39
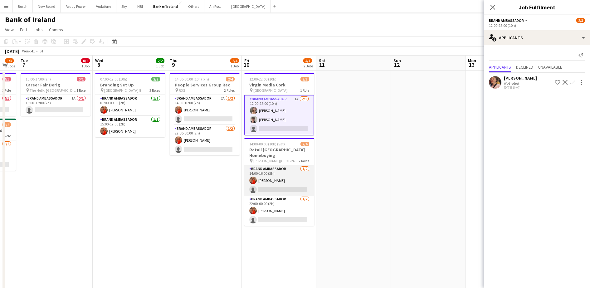
click at [266, 173] on app-card-role "Brand Ambassador 1/2 14:00-16:00 (2h) Muireann O'Gorman single-neutral-actions" at bounding box center [279, 180] width 70 height 30
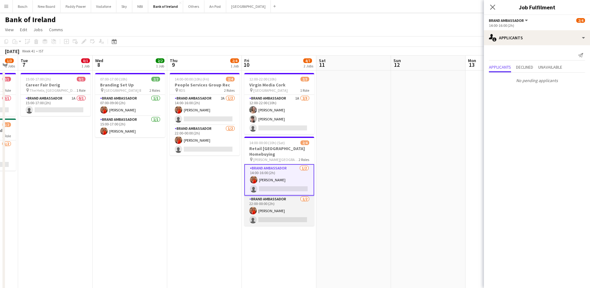
click at [280, 201] on app-card-role "Brand Ambassador 1/2 22:00-00:00 (2h) Muireann O'Gorman single-neutral-actions" at bounding box center [279, 211] width 70 height 30
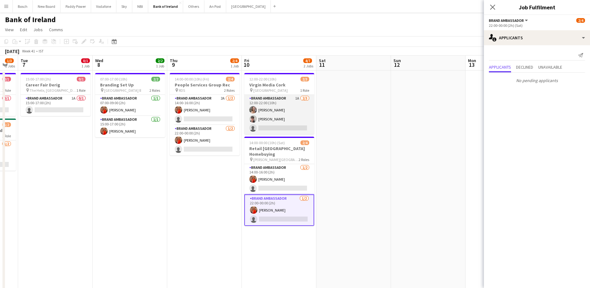
click at [261, 109] on app-card-role "Brand Ambassador 1A 2/3 12:00-22:00 (10h) Clodagh O’ Callaghan David Allen sing…" at bounding box center [279, 114] width 70 height 39
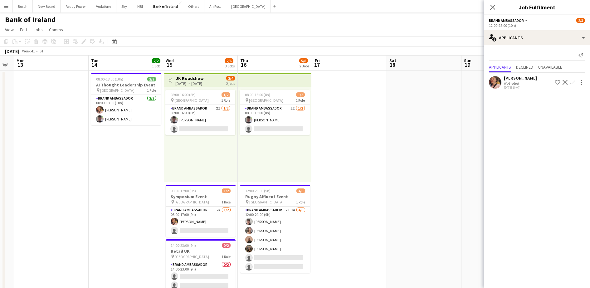
scroll to position [0, 214]
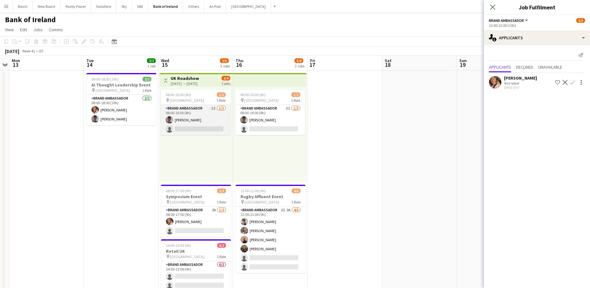
click at [211, 121] on app-card-role "Brand Ambassador 2I 1/2 08:00-16:00 (8h) Myles Dunnion single-neutral-actions" at bounding box center [196, 120] width 70 height 30
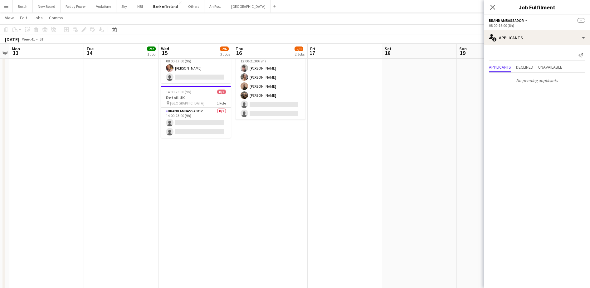
scroll to position [156, 0]
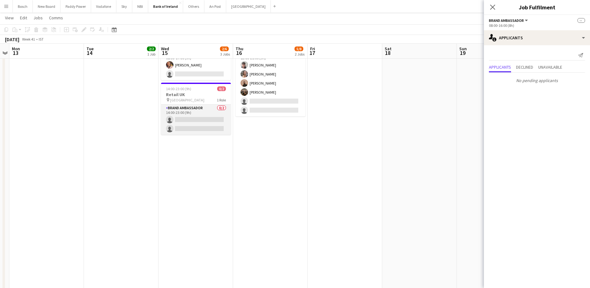
click at [198, 115] on app-card-role "Brand Ambassador 0/2 14:00-23:00 (9h) single-neutral-actions single-neutral-act…" at bounding box center [196, 120] width 70 height 30
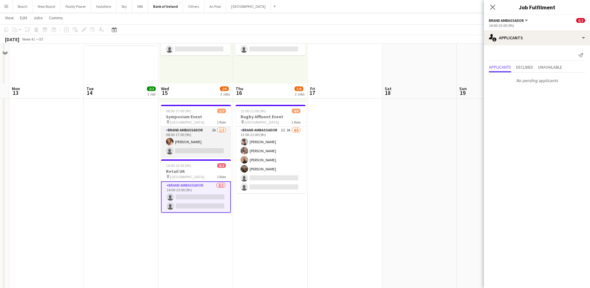
scroll to position [78, 0]
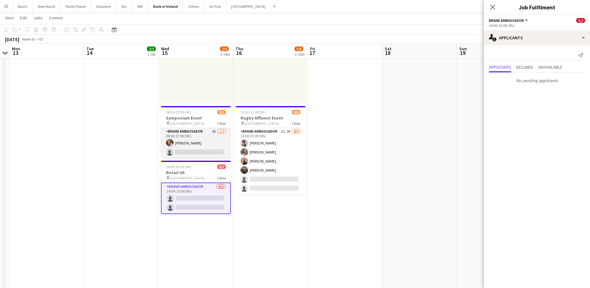
click at [201, 133] on app-card-role "Brand Ambassador 2A 1/2 08:00-17:00 (9h) Mark O’Shea single-neutral-actions" at bounding box center [196, 143] width 70 height 30
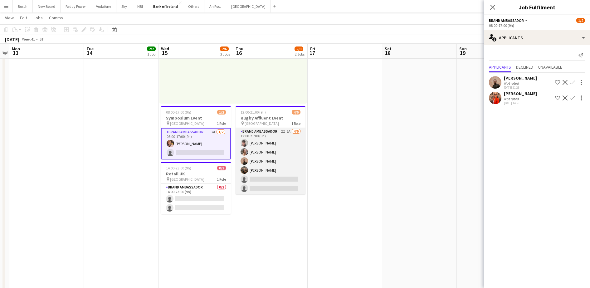
click at [268, 157] on app-card-role "Brand Ambassador 2I 2A 4/6 12:00-21:00 (9h) David Allen Clodagh O’ Callaghan An…" at bounding box center [271, 161] width 70 height 66
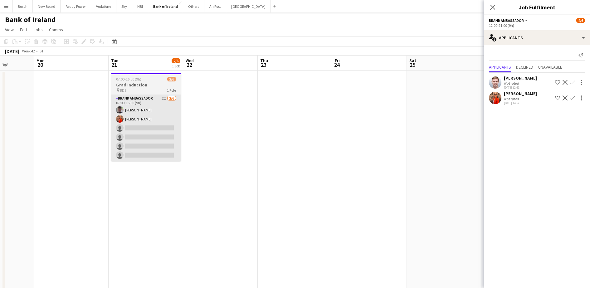
scroll to position [0, 189]
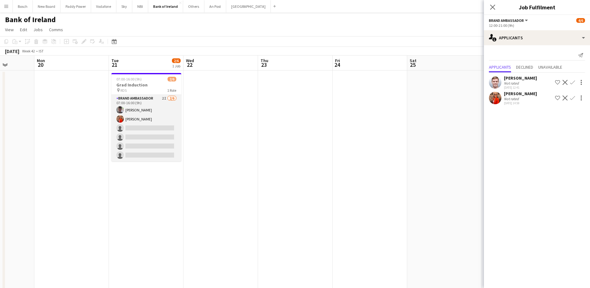
click at [132, 140] on app-card-role "Brand Ambassador 2I 2/6 07:00-16:00 (9h) Myles Dunnion Muireann O'Gorman single…" at bounding box center [146, 128] width 70 height 66
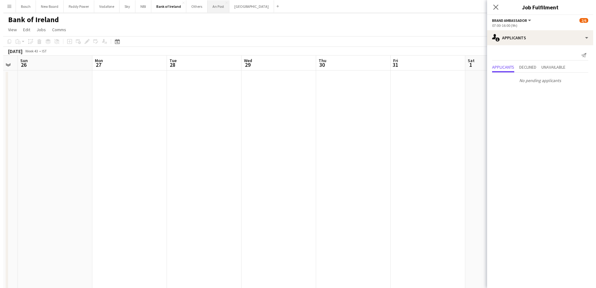
scroll to position [0, 209]
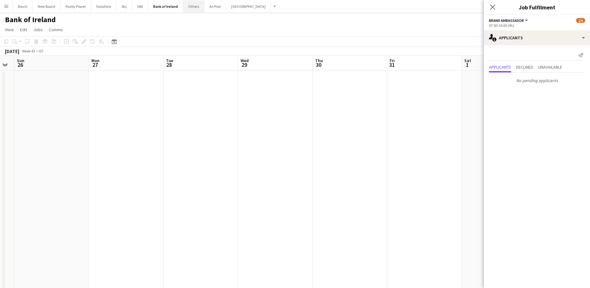
click at [197, 3] on button "Others Close" at bounding box center [193, 6] width 21 height 12
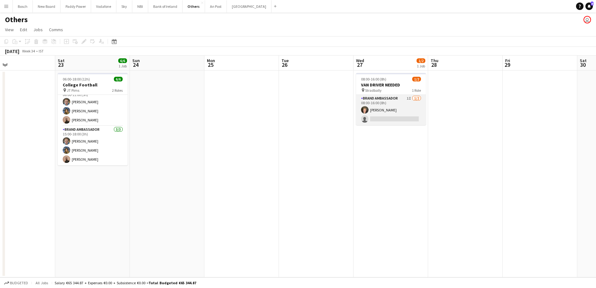
scroll to position [0, 243]
click at [387, 119] on app-card-role "Brand Ambassador 1I 1/2 08:00-16:00 (8h) Ronam Mcloughlin single-neutral-actions" at bounding box center [391, 110] width 70 height 30
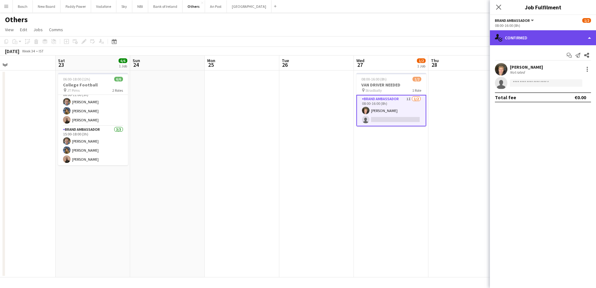
click at [534, 37] on div "single-neutral-actions-check-2 Confirmed" at bounding box center [543, 37] width 106 height 15
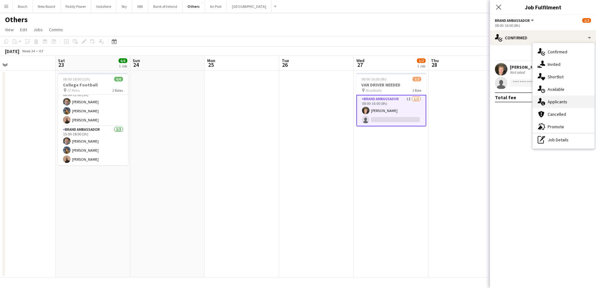
click at [549, 105] on div "single-neutral-actions-information Applicants" at bounding box center [564, 102] width 62 height 12
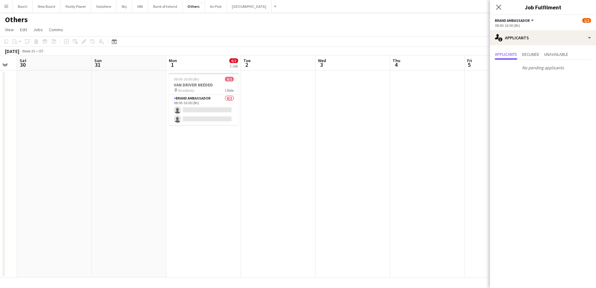
scroll to position [0, 199]
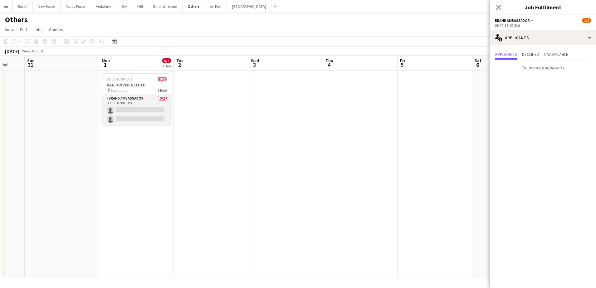
click at [129, 119] on app-card-role "Brand Ambassador 0/2 08:00-16:00 (8h) single-neutral-actions single-neutral-act…" at bounding box center [137, 110] width 70 height 30
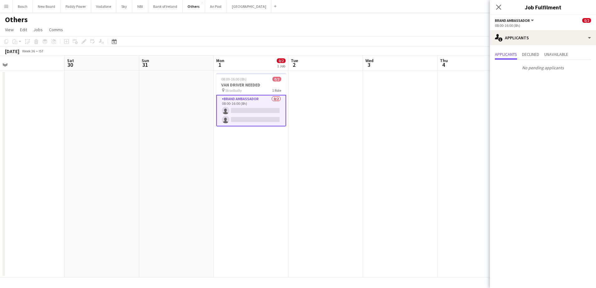
scroll to position [0, 139]
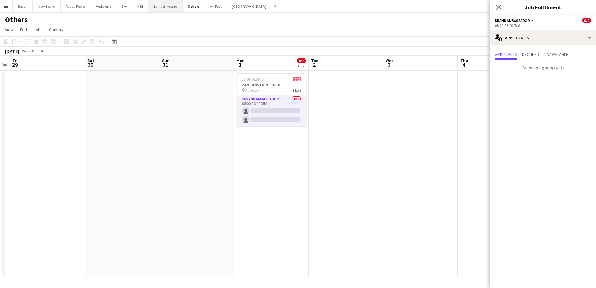
click at [174, 11] on button "Bank of Ireland Close" at bounding box center [165, 6] width 34 height 12
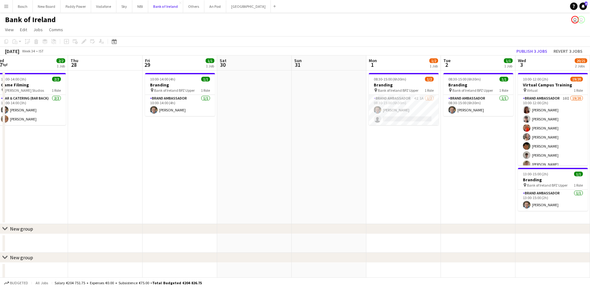
scroll to position [0, 156]
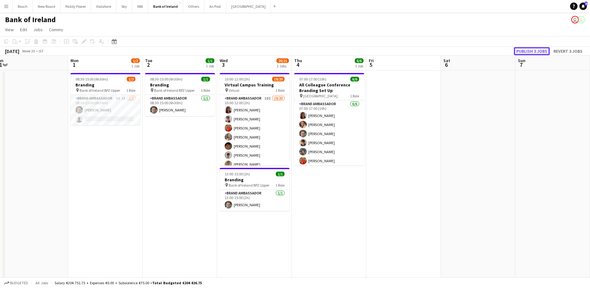
click at [532, 54] on button "Publish 3 jobs" at bounding box center [532, 51] width 36 height 8
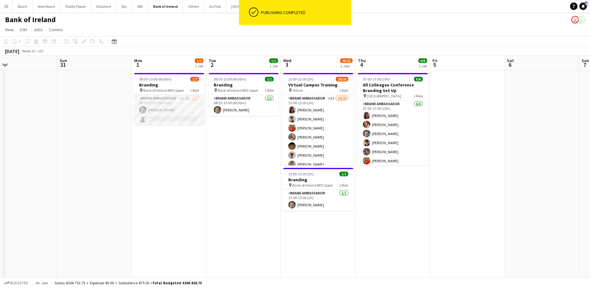
scroll to position [0, 149]
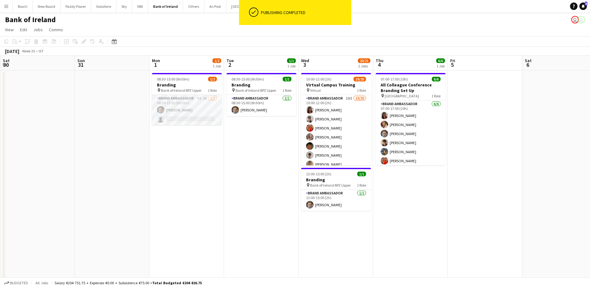
click at [174, 110] on app-card-role "Brand Ambassador 4I 1A [DATE] 08:30-15:00 (6h30m) [PERSON_NAME] single-neutral-…" at bounding box center [187, 110] width 70 height 30
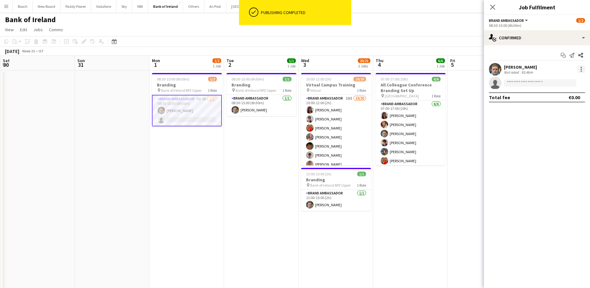
click at [581, 69] on div at bounding box center [581, 69] width 1 height 1
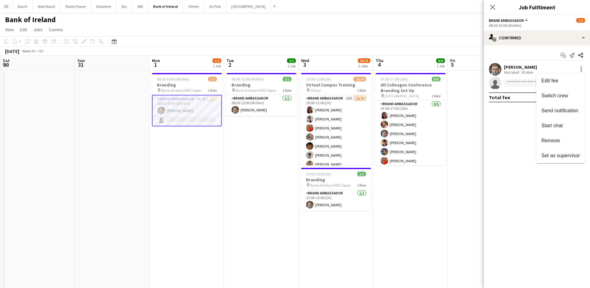
click at [394, 26] on div at bounding box center [295, 144] width 590 height 288
